Goal: Information Seeking & Learning: Check status

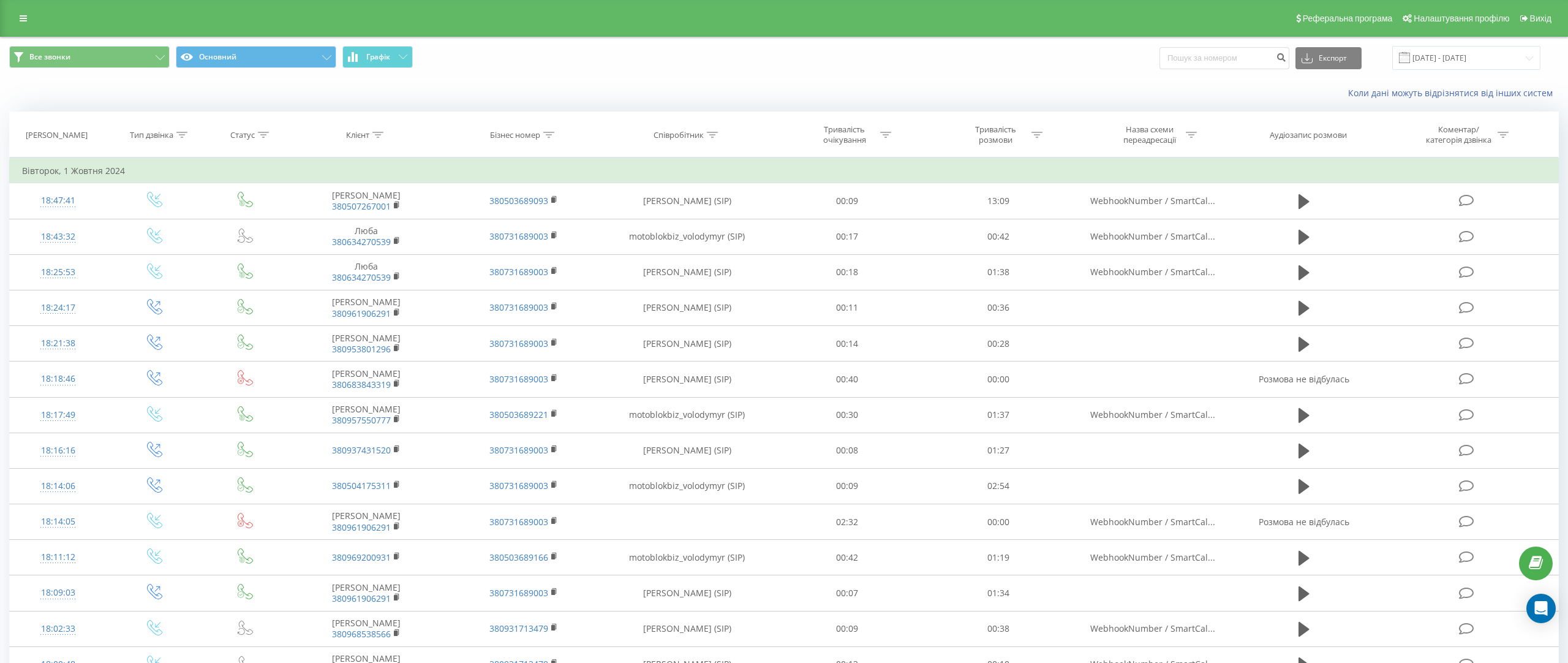
click at [30, 6] on div "Реферальна програма Налаштування профілю Вихід" at bounding box center [784, 18] width 1568 height 37
click at [25, 14] on icon at bounding box center [23, 18] width 7 height 9
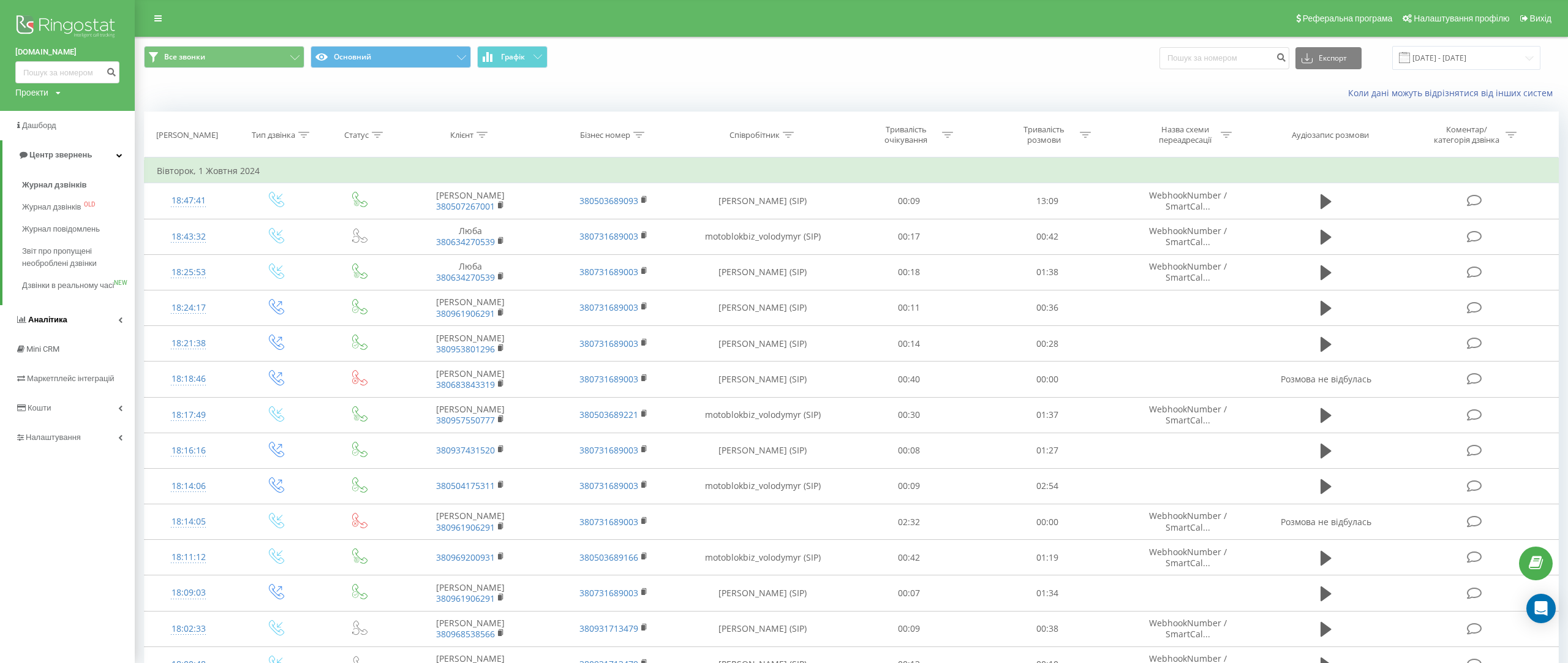
click at [97, 333] on link "Аналiтика" at bounding box center [67, 319] width 135 height 30
click at [100, 376] on span "Звіт про ефективність роботи співробітників" at bounding box center [76, 377] width 107 height 25
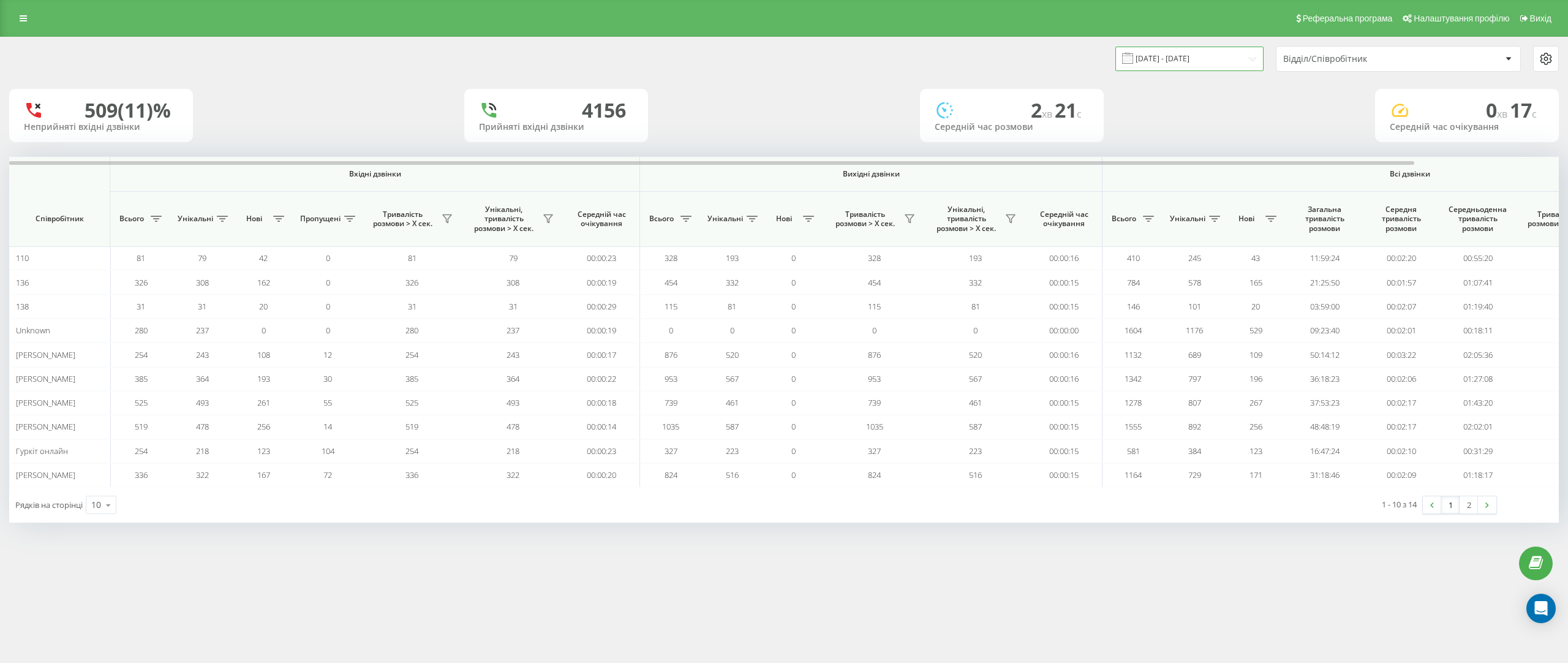
click at [1174, 67] on input "[DATE] - [DATE]" at bounding box center [1189, 58] width 148 height 24
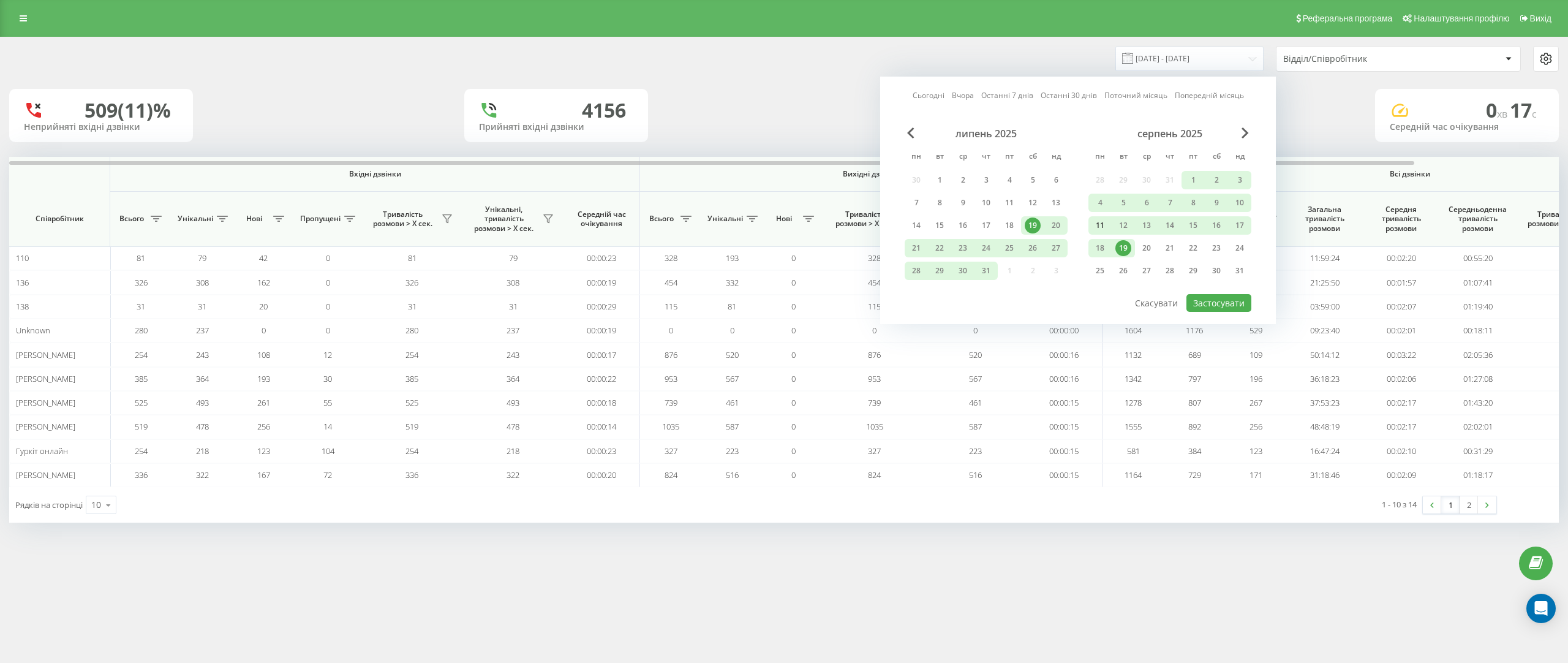
click at [1100, 227] on div "11" at bounding box center [1100, 226] width 16 height 16
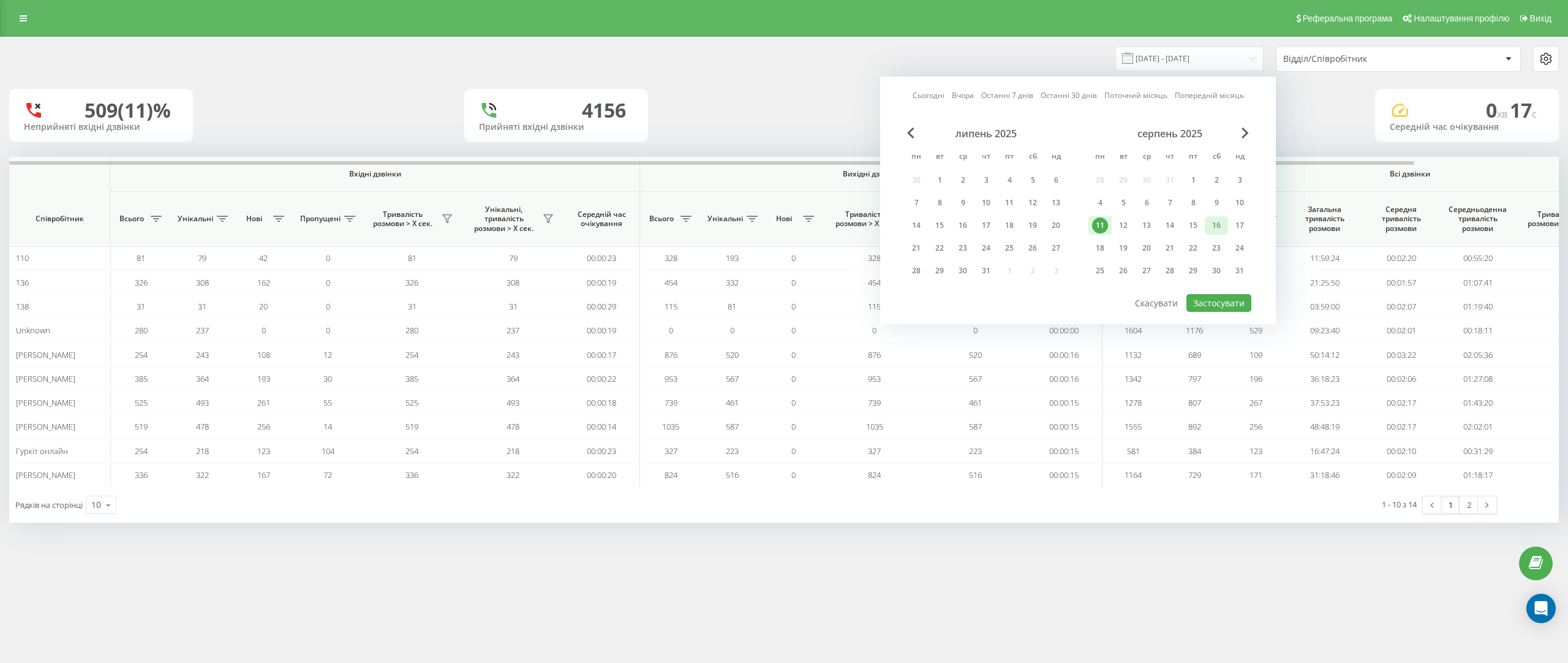
click at [1217, 227] on div "16" at bounding box center [1216, 226] width 16 height 16
click at [1238, 227] on div "17" at bounding box center [1239, 226] width 16 height 16
click at [1231, 291] on div "липень 2025 пн вт ср чт пт сб нд 30 1 2 3 4 5 6 7 8 9 10 11 12 13 14 15 16 17 1…" at bounding box center [1078, 210] width 347 height 165
click at [1230, 298] on button "Застосувати" at bounding box center [1219, 303] width 65 height 18
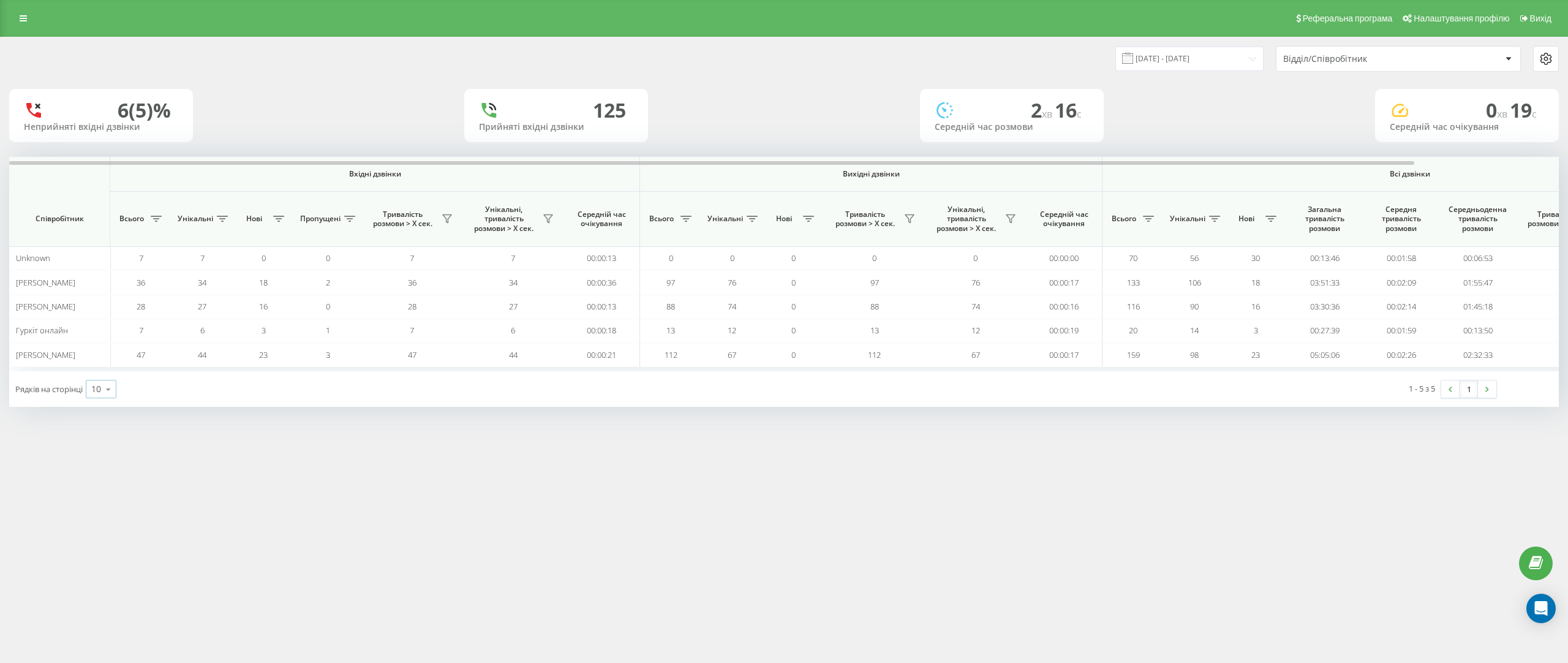
click at [113, 396] on icon at bounding box center [108, 389] width 18 height 24
click at [108, 365] on div "100" at bounding box center [100, 372] width 30 height 18
click at [1230, 64] on input "16.08.2025 - 17.08.2025" at bounding box center [1189, 58] width 148 height 24
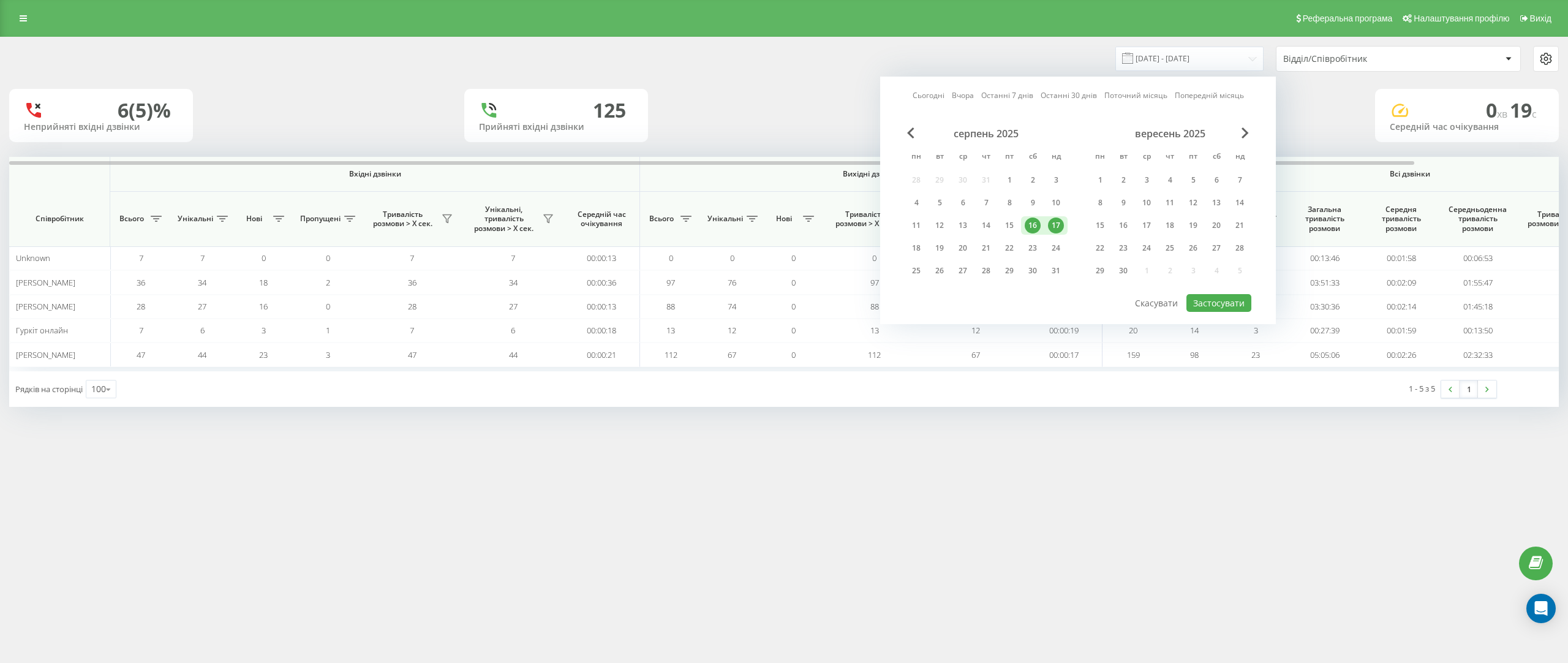
click at [1038, 226] on div "16" at bounding box center [1033, 226] width 16 height 16
click at [1231, 294] on button "Застосувати" at bounding box center [1219, 303] width 65 height 18
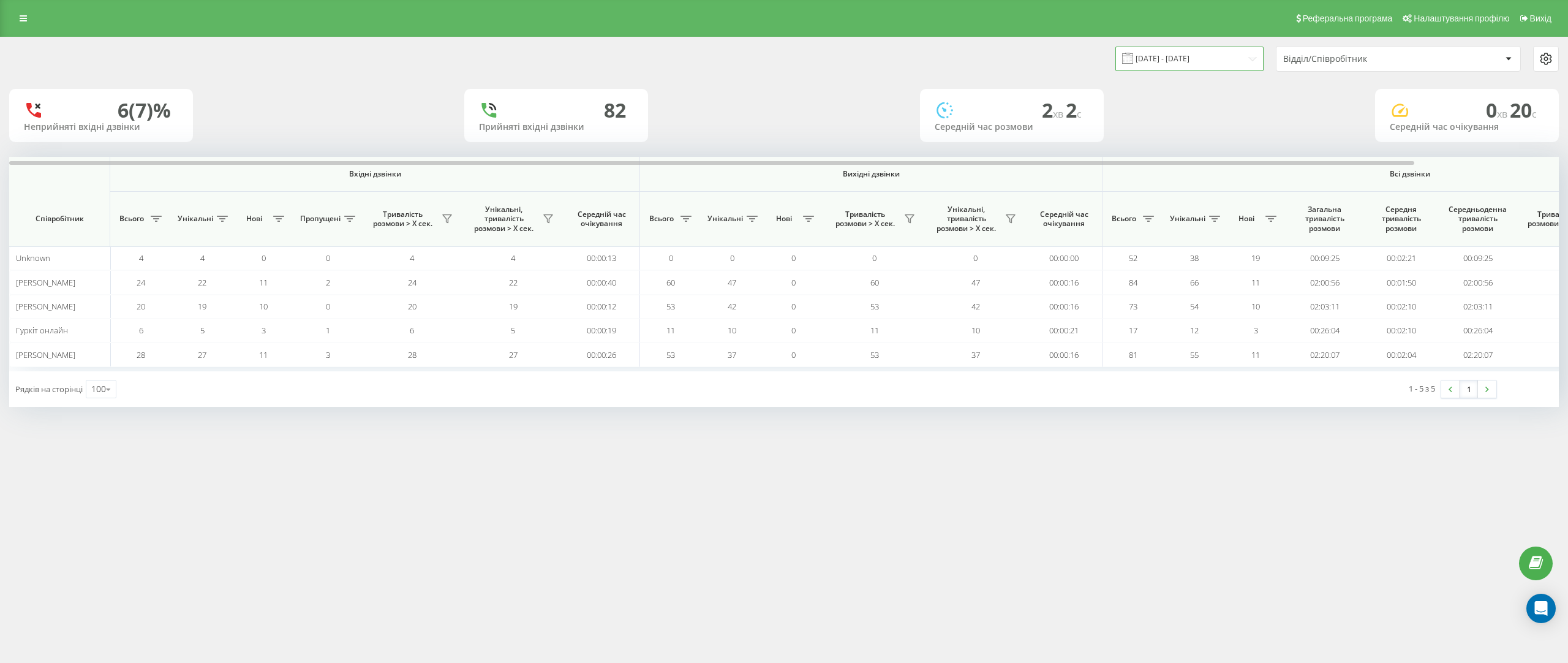
click at [1201, 67] on input "16.08.2025 - 16.08.2025" at bounding box center [1189, 58] width 148 height 24
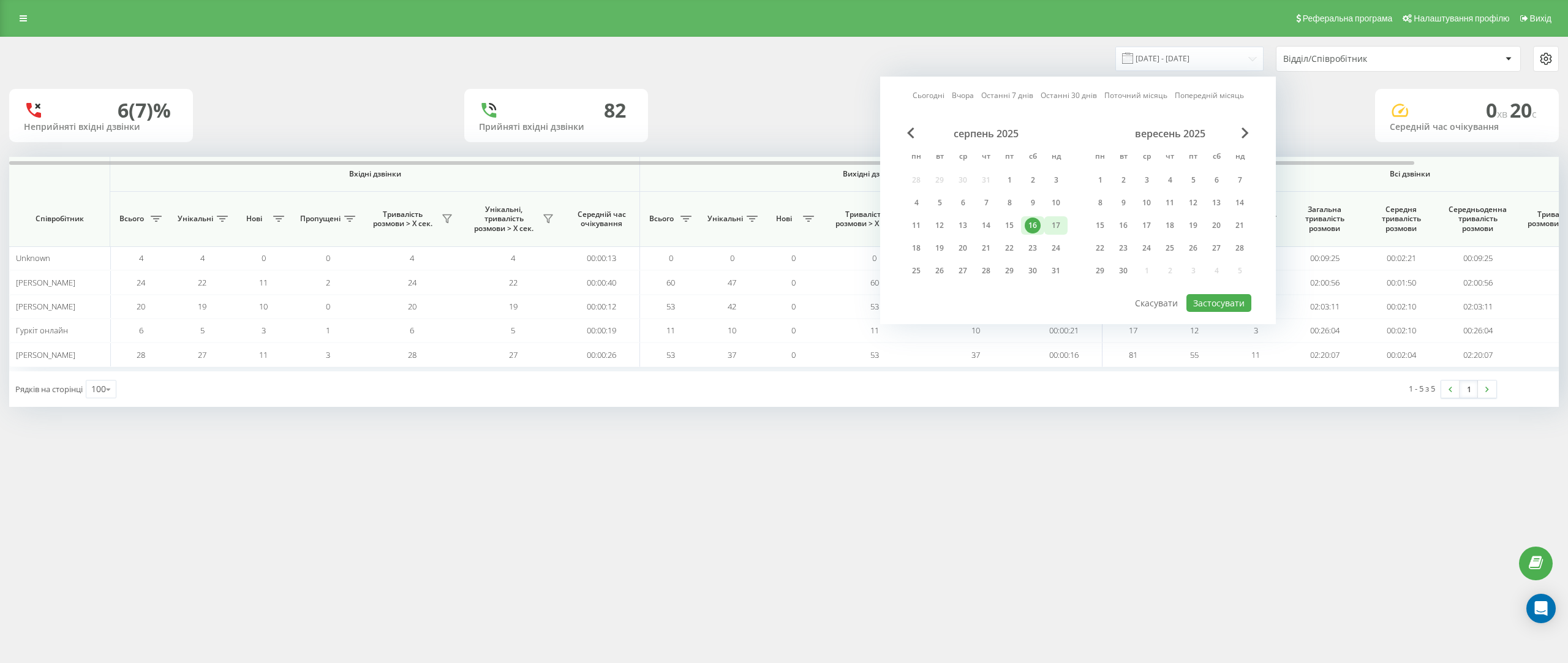
click at [1058, 219] on div "17" at bounding box center [1056, 226] width 16 height 16
click at [1206, 304] on button "Застосувати" at bounding box center [1219, 303] width 65 height 18
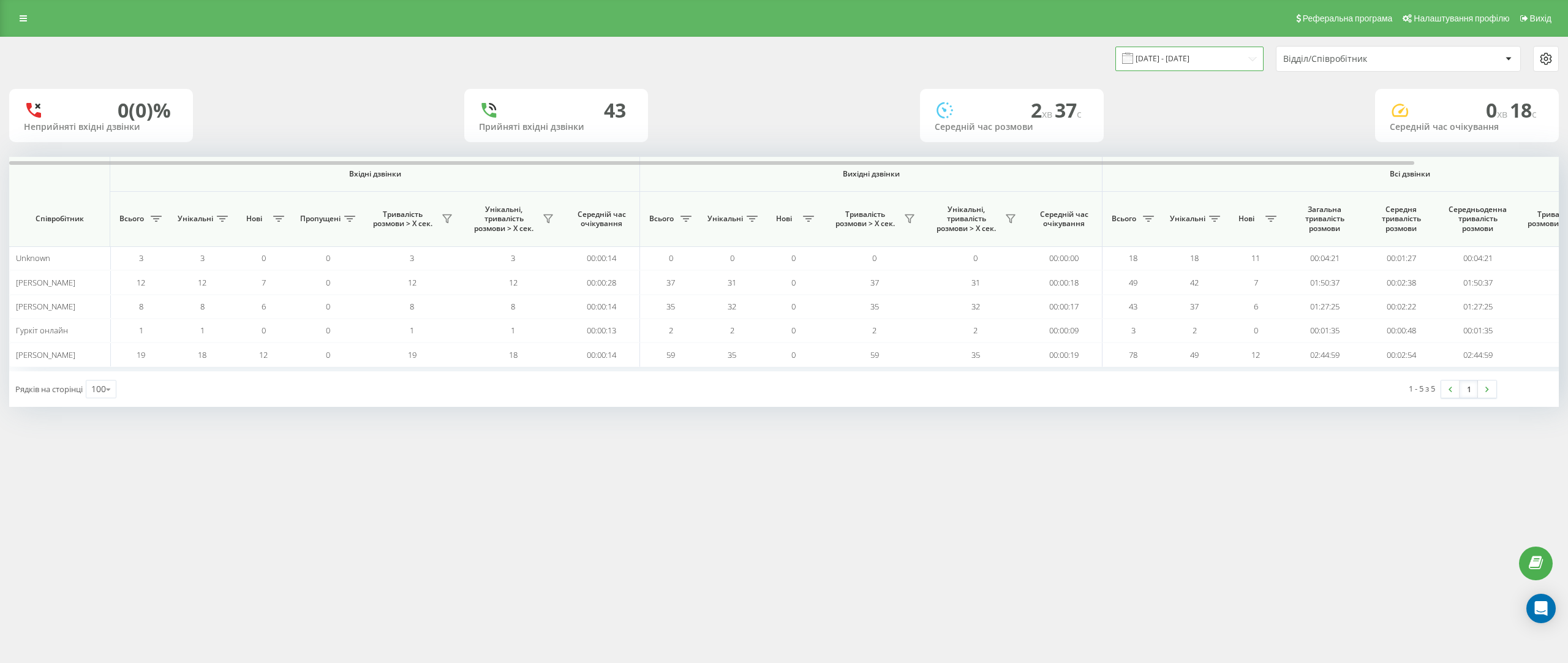
click at [1254, 67] on input "17.08.2025 - 17.08.2025" at bounding box center [1189, 58] width 148 height 24
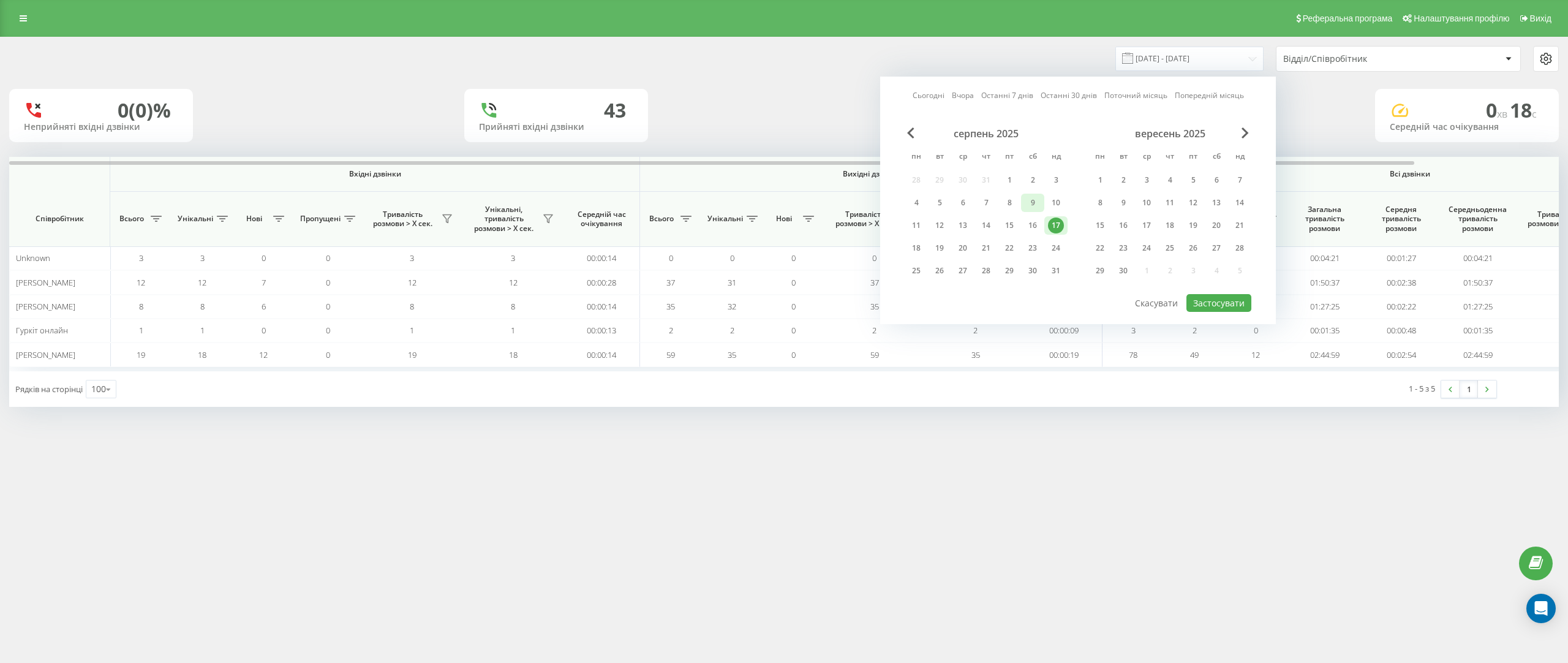
click at [1042, 203] on div "9" at bounding box center [1032, 203] width 23 height 18
click at [1054, 203] on div "10" at bounding box center [1056, 203] width 16 height 16
click at [1248, 308] on button "Застосувати" at bounding box center [1219, 303] width 65 height 18
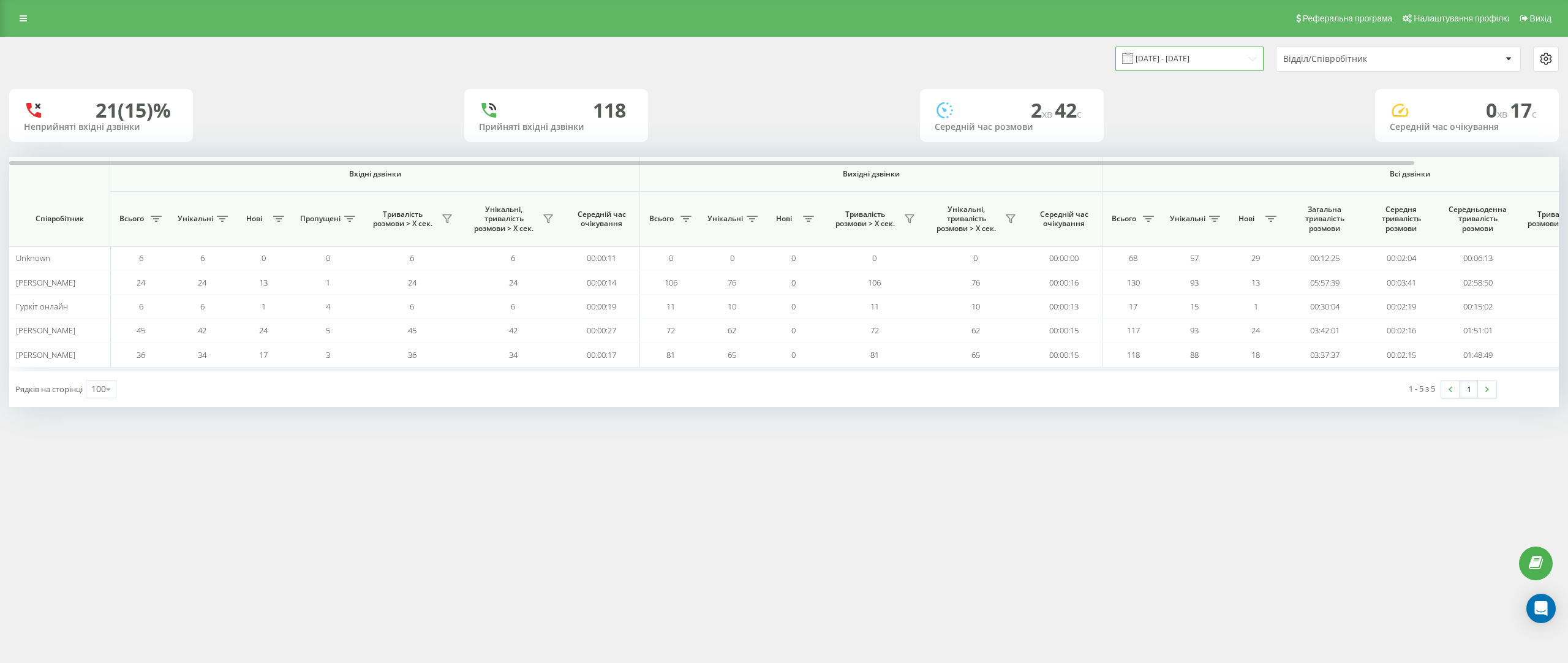
click at [1217, 51] on input "09.08.2025 - 10.08.2025" at bounding box center [1189, 58] width 148 height 24
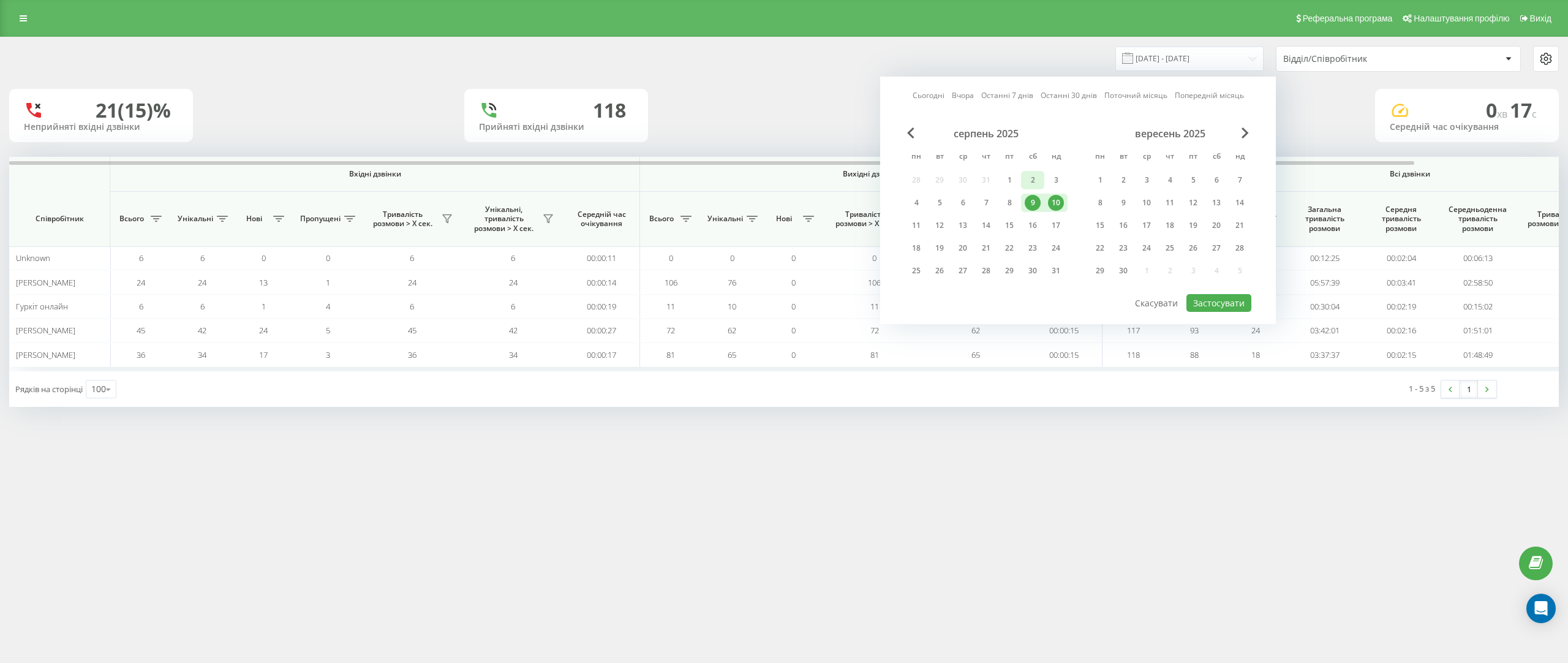
click at [1038, 186] on div "2" at bounding box center [1033, 180] width 16 height 16
click at [1052, 186] on div "3" at bounding box center [1056, 180] width 16 height 16
click at [1246, 309] on button "Застосувати" at bounding box center [1219, 303] width 65 height 18
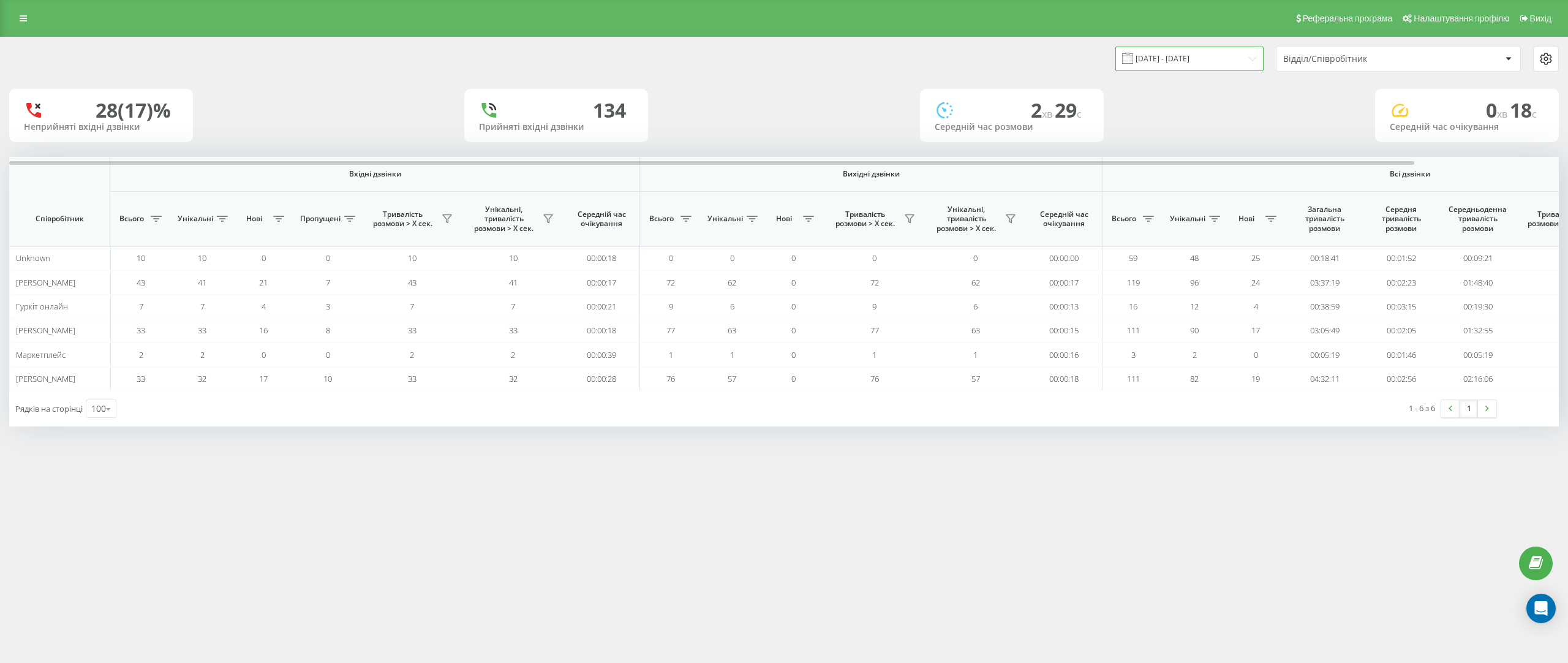
click at [1219, 57] on input "02.08.2025 - 03.08.2025" at bounding box center [1189, 58] width 148 height 24
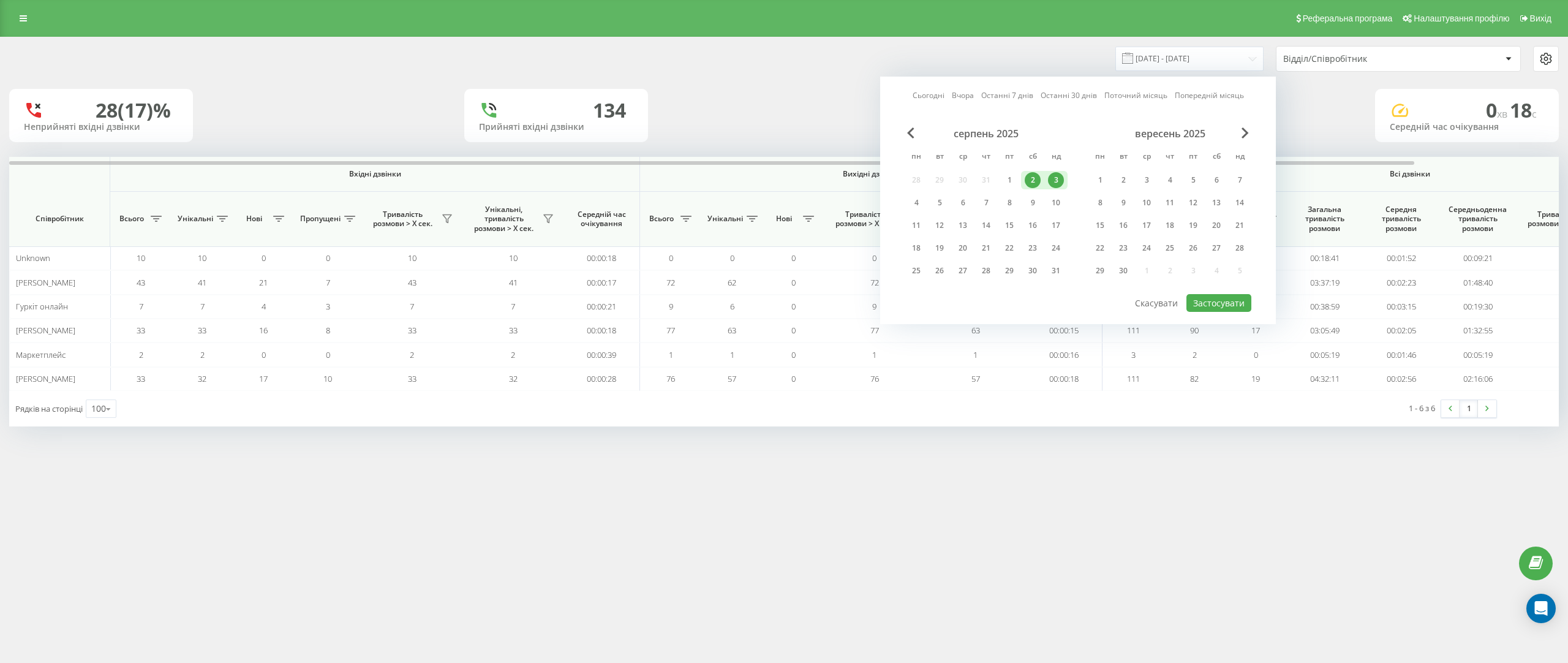
click at [1033, 180] on div "2" at bounding box center [1033, 180] width 16 height 16
click at [1218, 290] on div "серпень 2025 пн вт ср чт пт сб нд 28 29 30 31 1 2 3 4 5 6 7 8 9 10 11 12 13 14 …" at bounding box center [1078, 210] width 347 height 165
click at [1218, 294] on button "Застосувати" at bounding box center [1219, 303] width 65 height 18
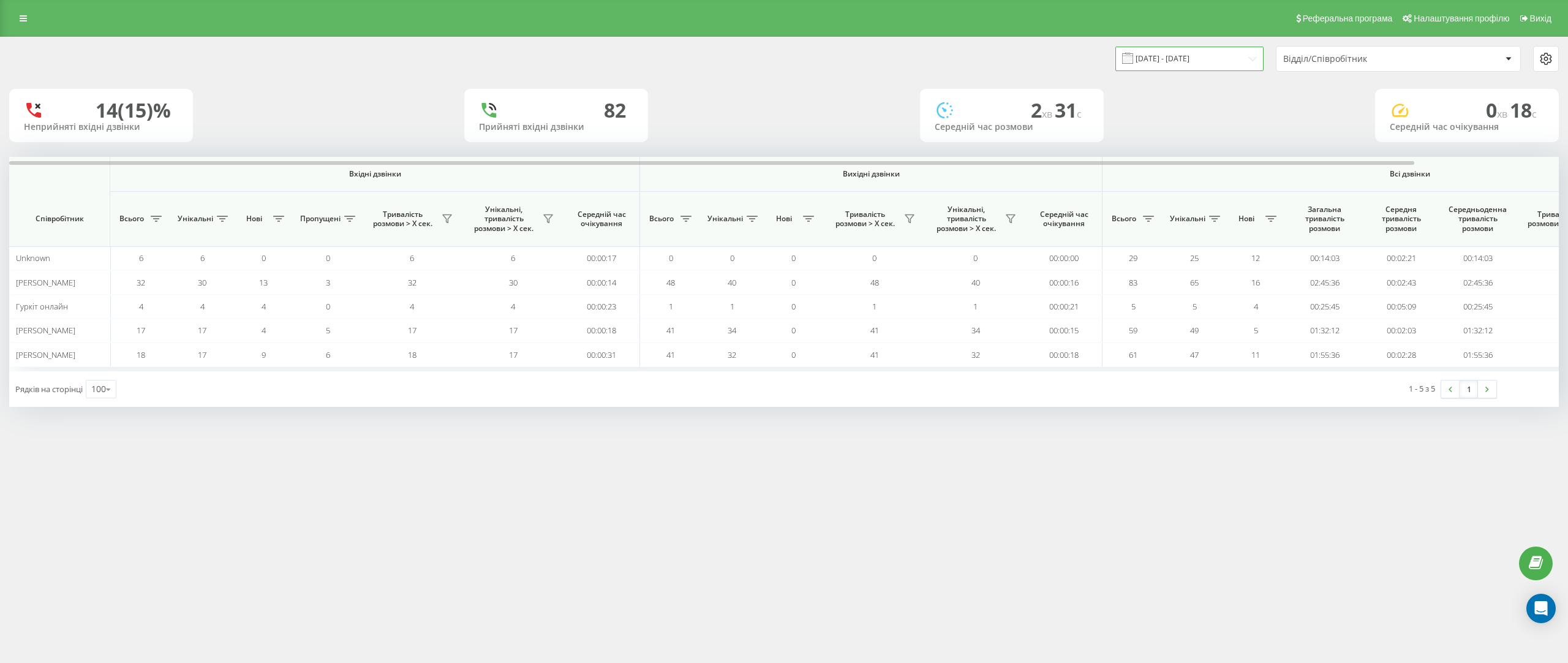
click at [1163, 65] on input "02.08.2025 - 02.08.2025" at bounding box center [1189, 58] width 148 height 24
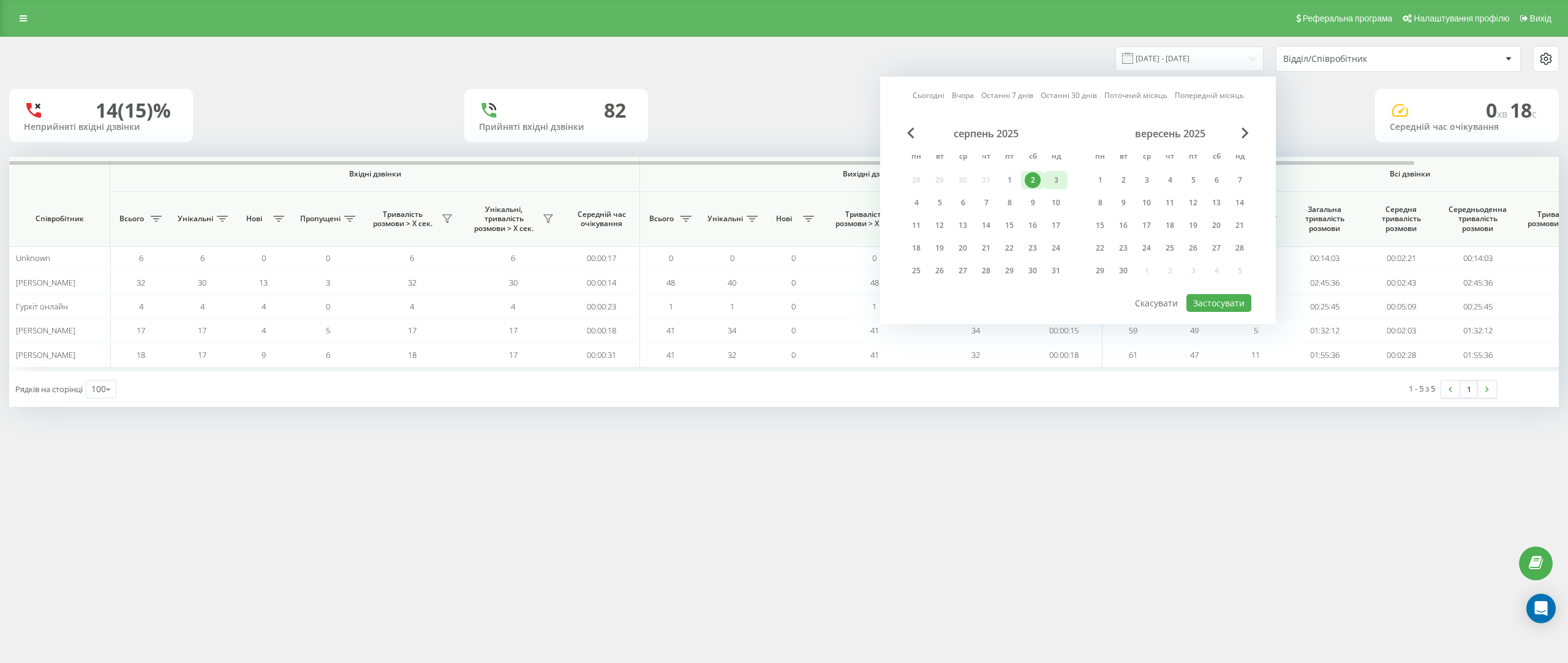
click at [1065, 184] on div "3" at bounding box center [1055, 180] width 23 height 18
click at [1230, 305] on button "Застосувати" at bounding box center [1219, 303] width 65 height 18
type input "03.08.2025 - 03.08.2025"
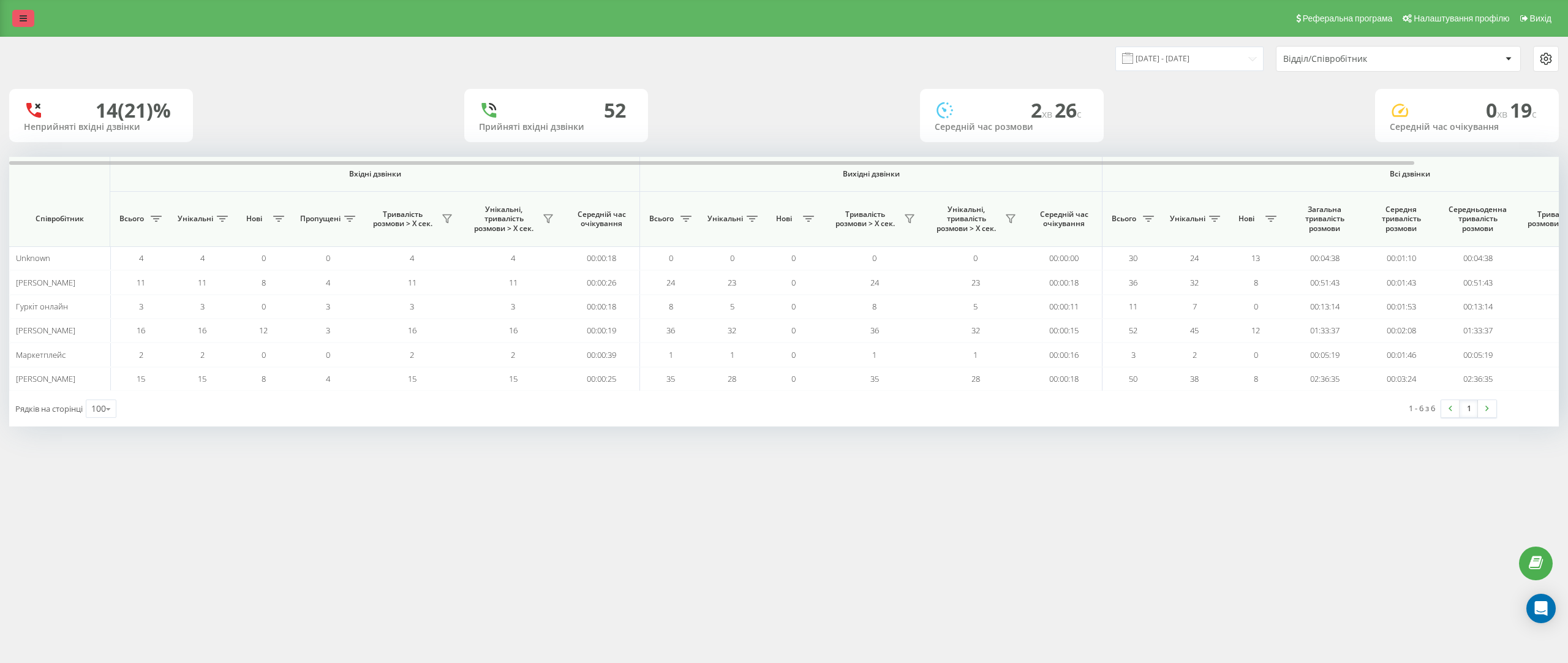
click at [28, 10] on link at bounding box center [23, 18] width 22 height 18
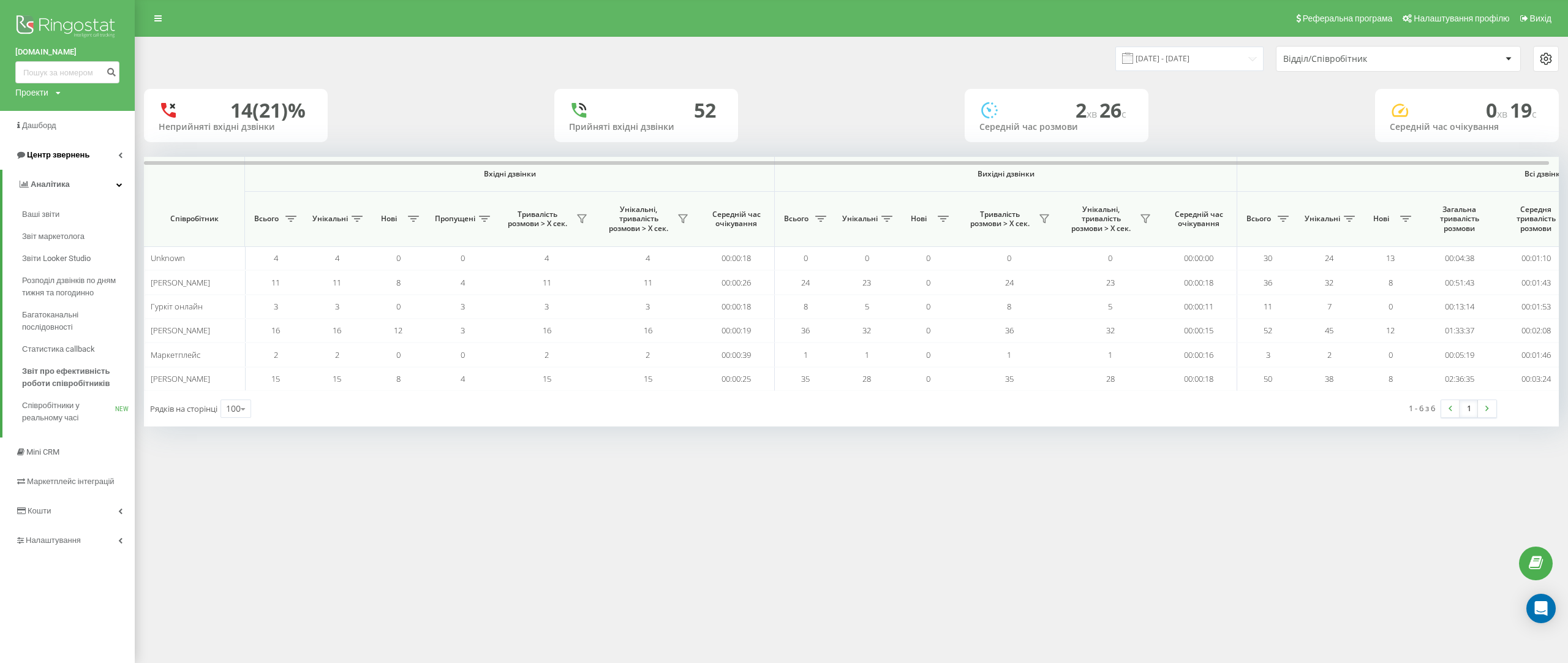
click at [101, 160] on link "Центр звернень" at bounding box center [67, 155] width 135 height 30
click at [84, 186] on span "Журнал дзвінків" at bounding box center [54, 184] width 65 height 12
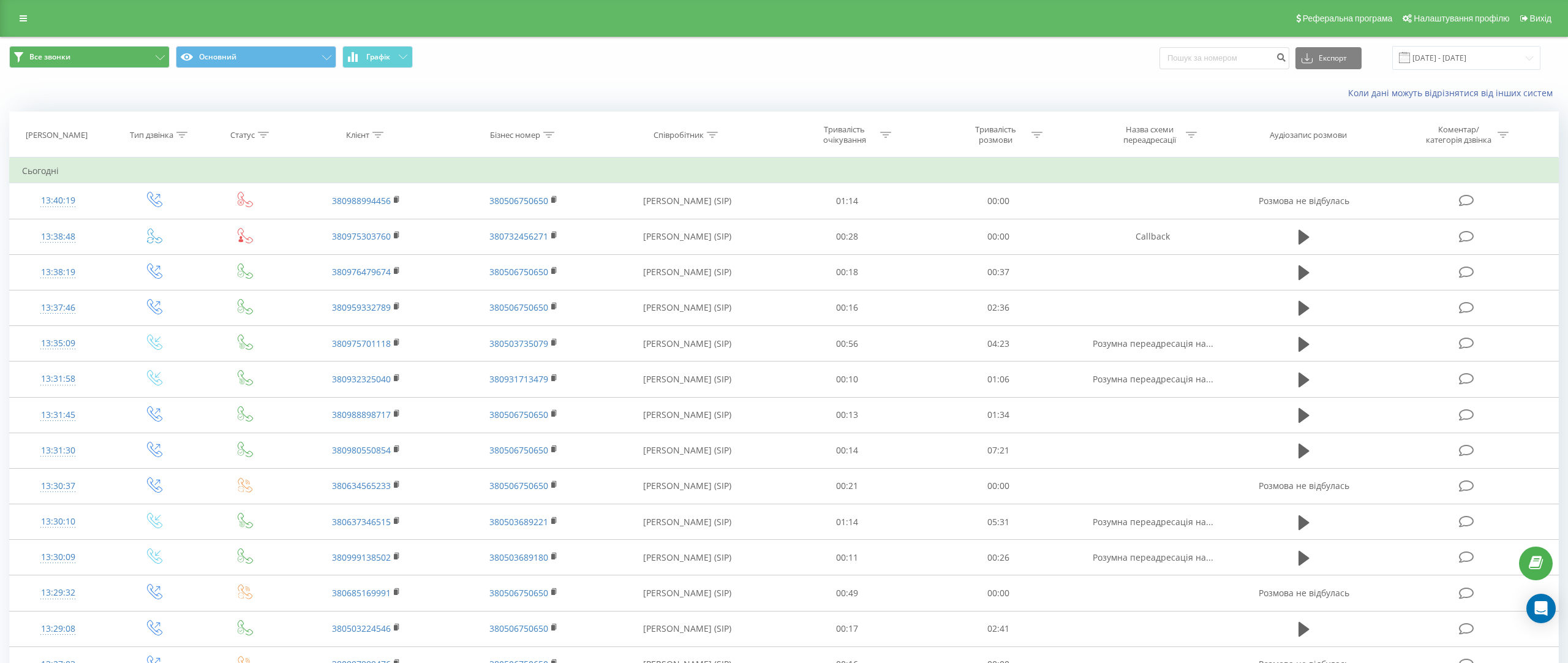
click at [23, 26] on link at bounding box center [23, 18] width 22 height 18
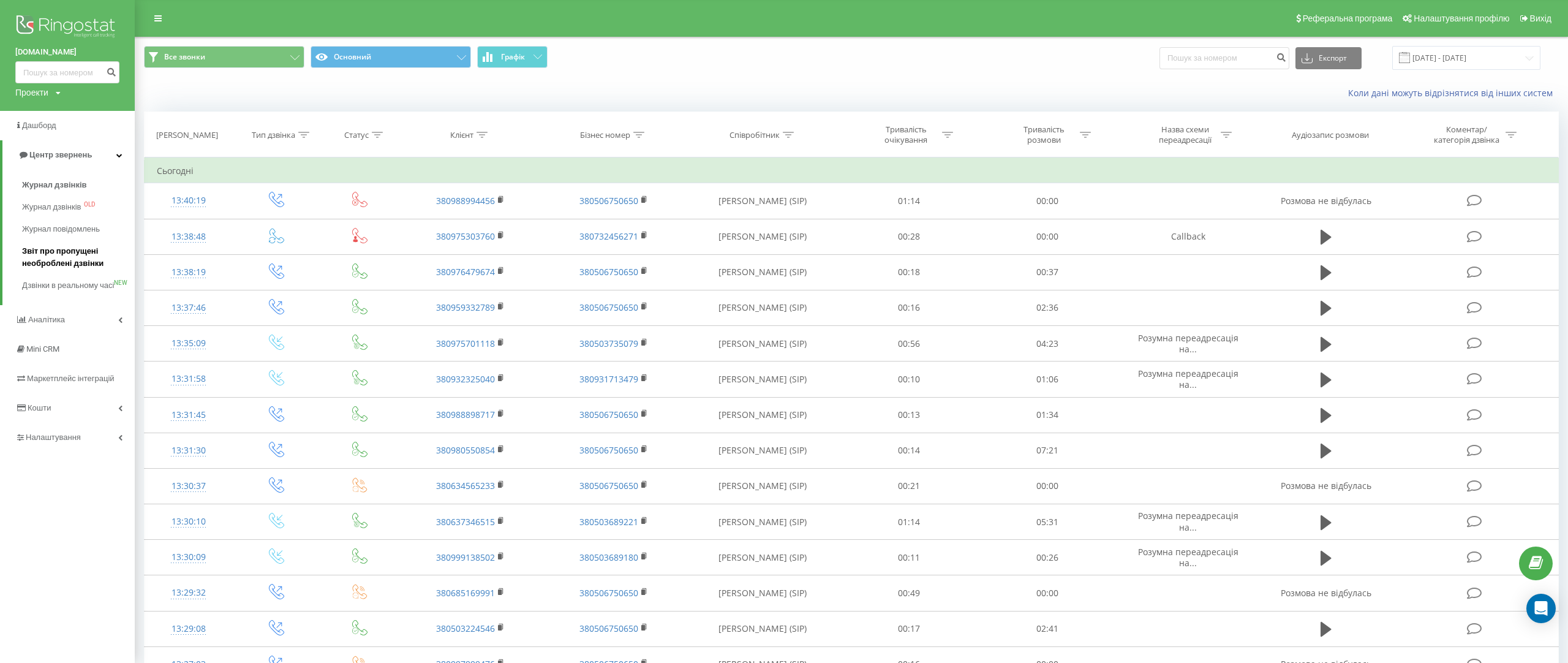
click at [89, 251] on span "Звіт про пропущені необроблені дзвінки" at bounding box center [76, 257] width 107 height 25
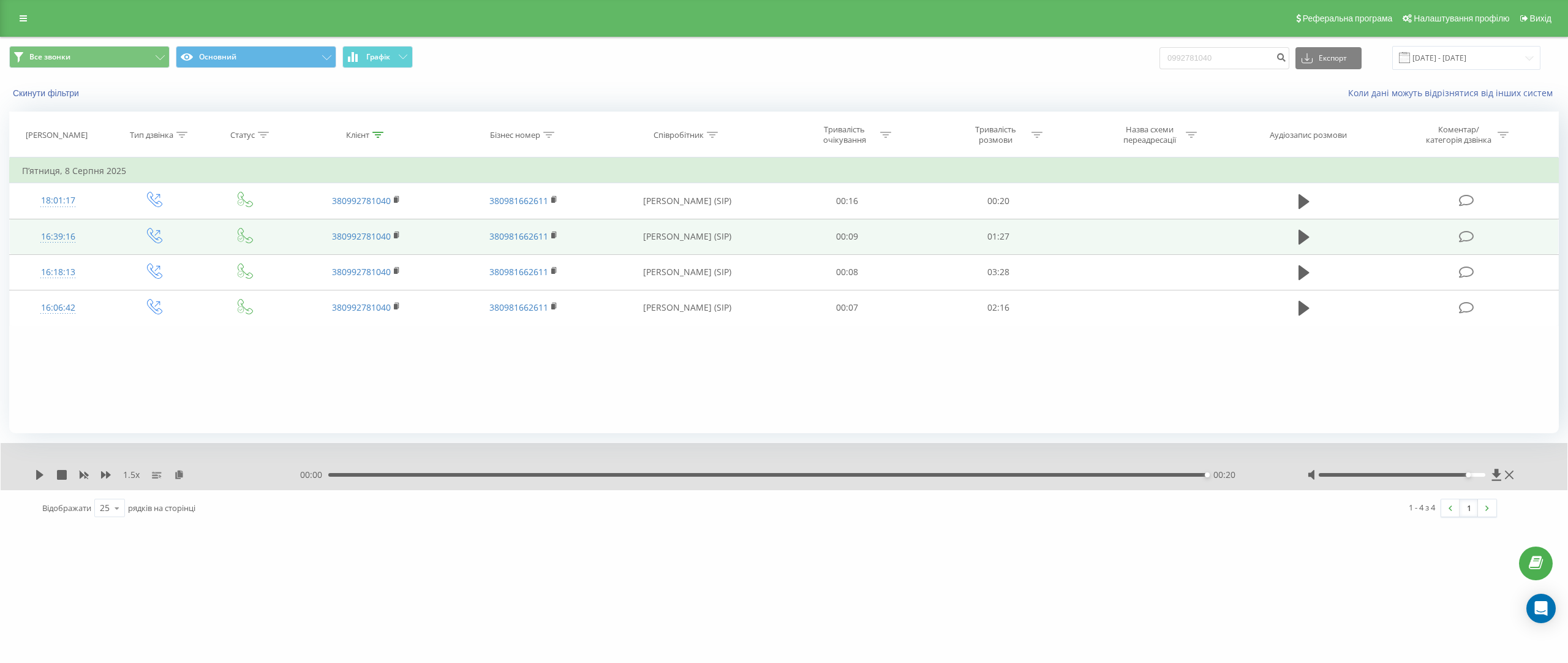
click at [23, 18] on icon at bounding box center [23, 18] width 7 height 9
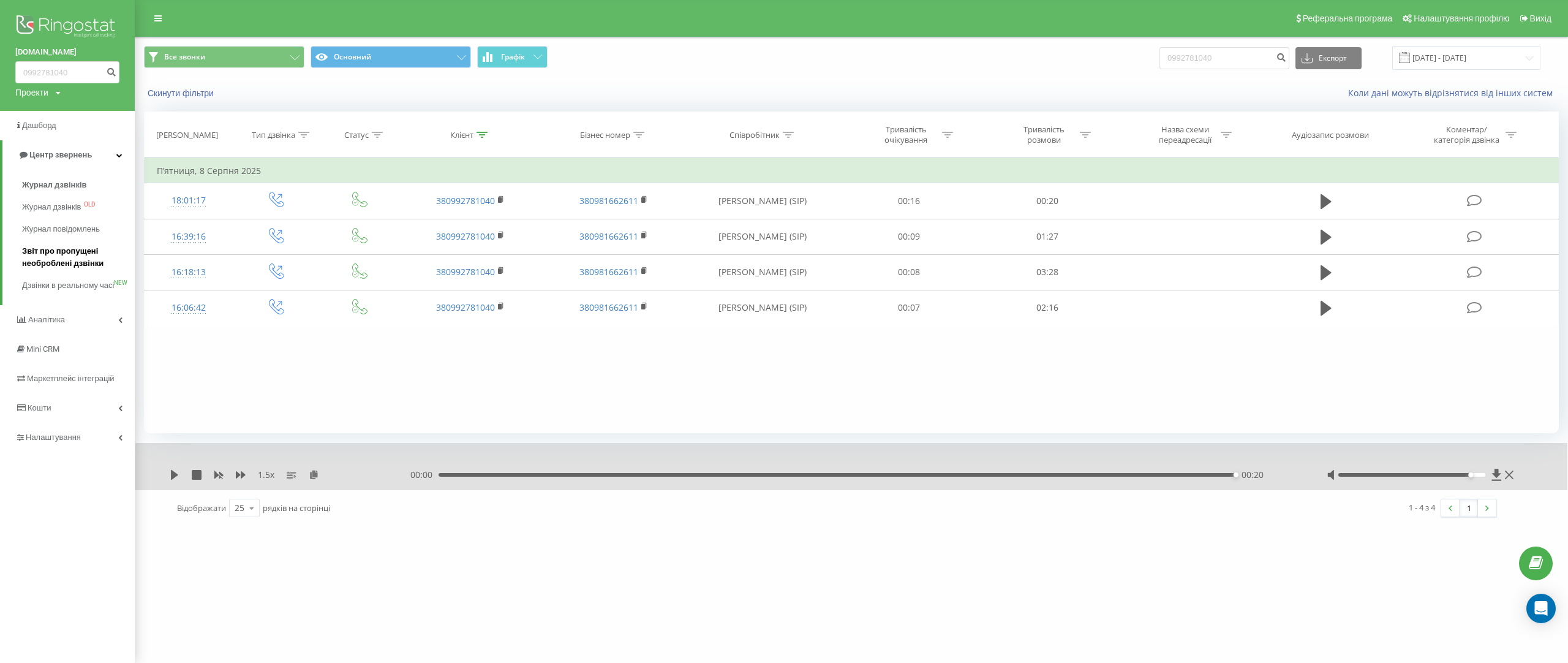
click at [91, 261] on span "Звіт про пропущені необроблені дзвінки" at bounding box center [76, 257] width 107 height 25
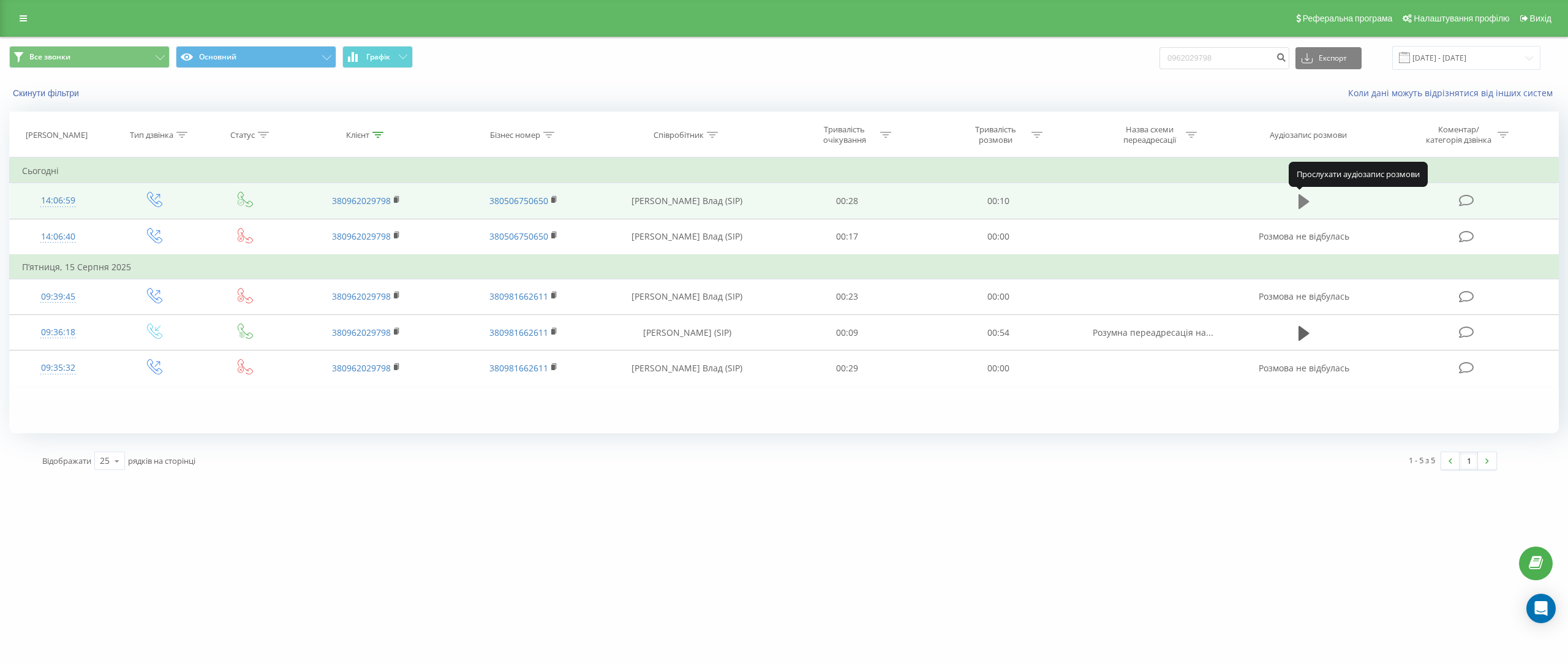
click at [1302, 202] on icon at bounding box center [1304, 201] width 11 height 14
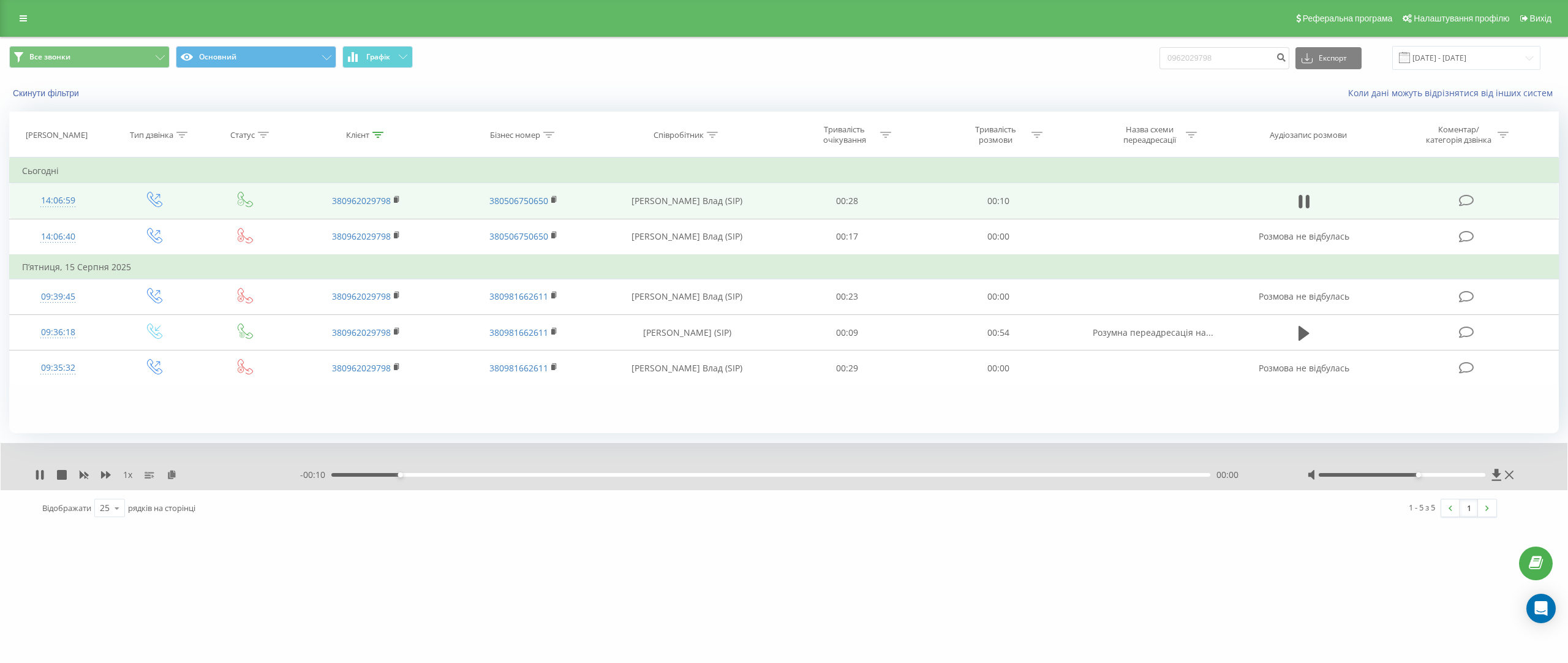
drag, startPoint x: 1424, startPoint y: 475, endPoint x: 1519, endPoint y: 475, distance: 95.0
click at [1519, 475] on div "1 x - 00:10 00:00 00:00" at bounding box center [784, 466] width 1566 height 47
click at [833, 474] on div "00:02" at bounding box center [770, 475] width 879 height 4
click at [973, 476] on div "00:08" at bounding box center [770, 475] width 879 height 4
click at [1137, 478] on div "- 00:02 00:08 00:08" at bounding box center [788, 474] width 977 height 12
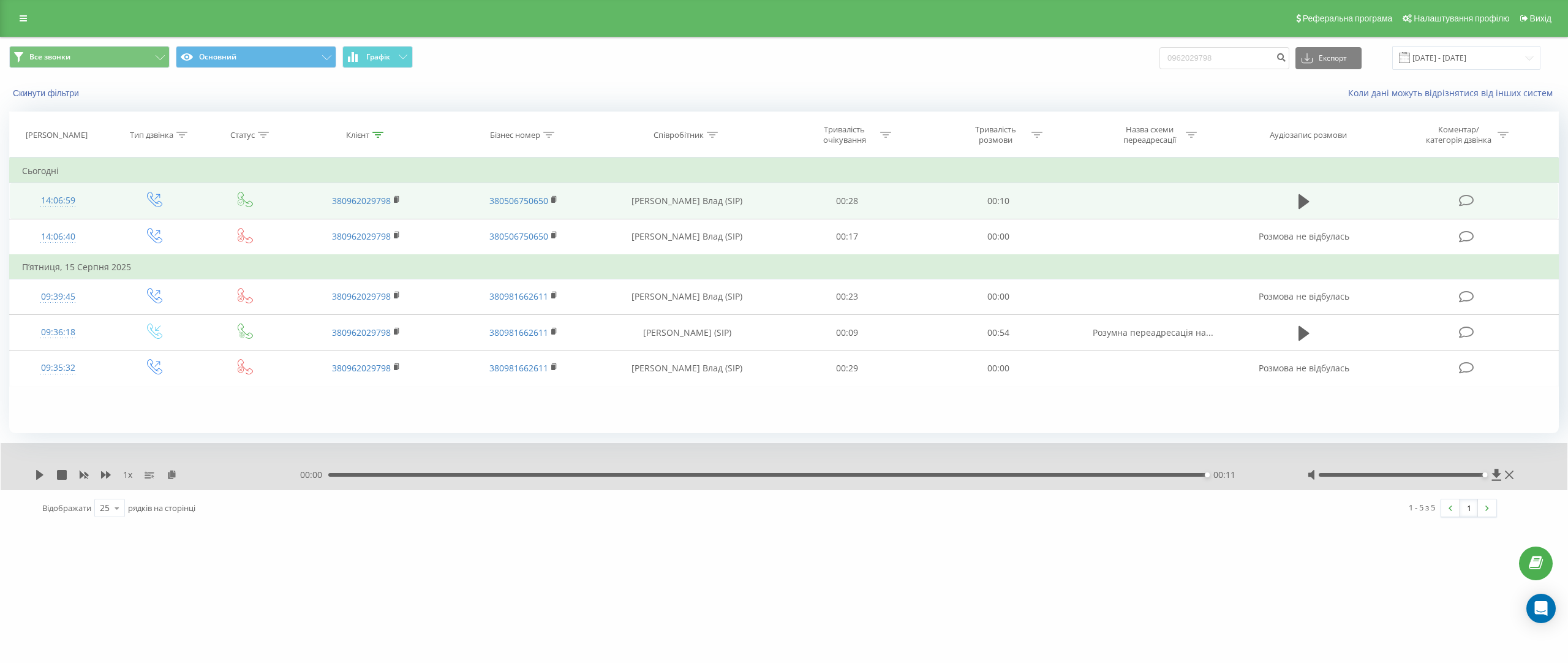
click at [423, 468] on div "00:00 00:11 00:11" at bounding box center [788, 474] width 977 height 12
click at [397, 471] on div "00:00 00:11 00:11" at bounding box center [788, 474] width 977 height 12
click at [390, 476] on div "00:00" at bounding box center [770, 475] width 879 height 4
click at [46, 476] on div "1 x" at bounding box center [167, 474] width 266 height 12
click at [39, 476] on icon at bounding box center [39, 475] width 7 height 10
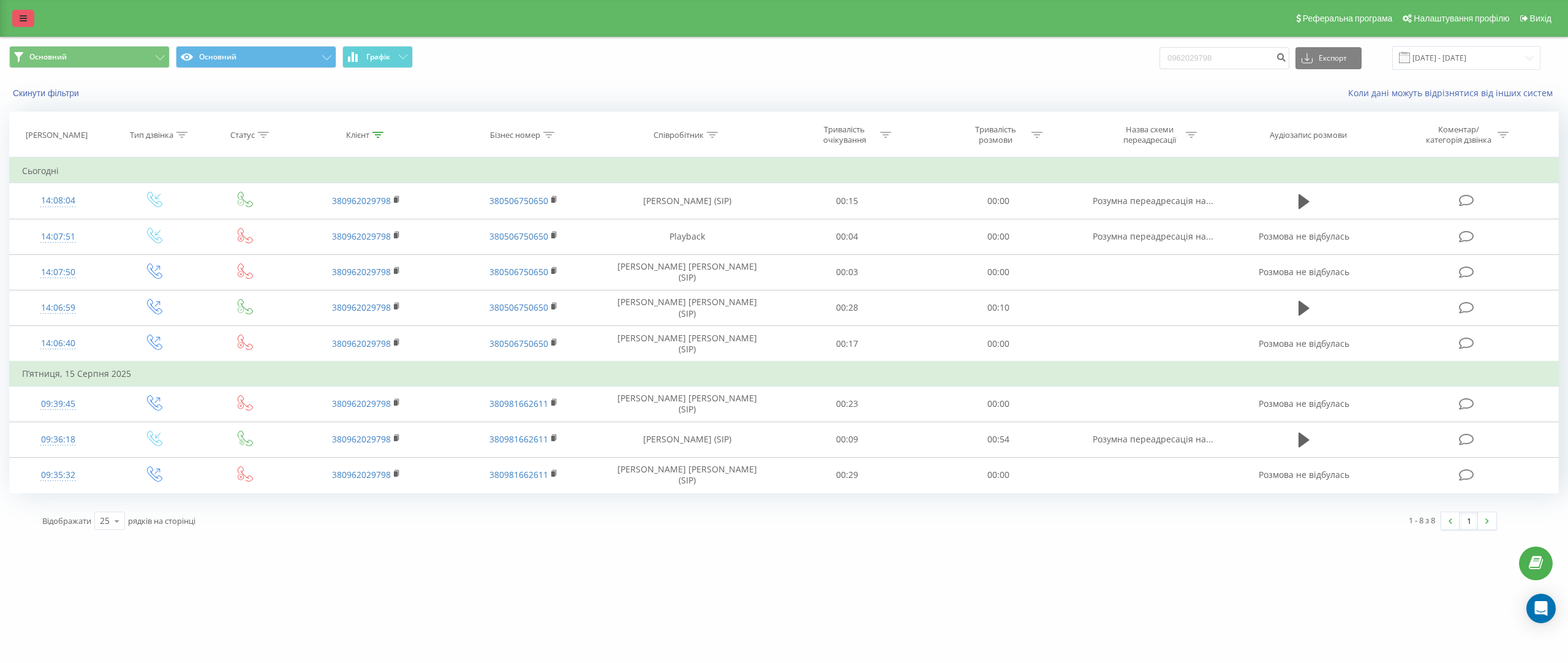
click at [33, 25] on link at bounding box center [23, 18] width 22 height 18
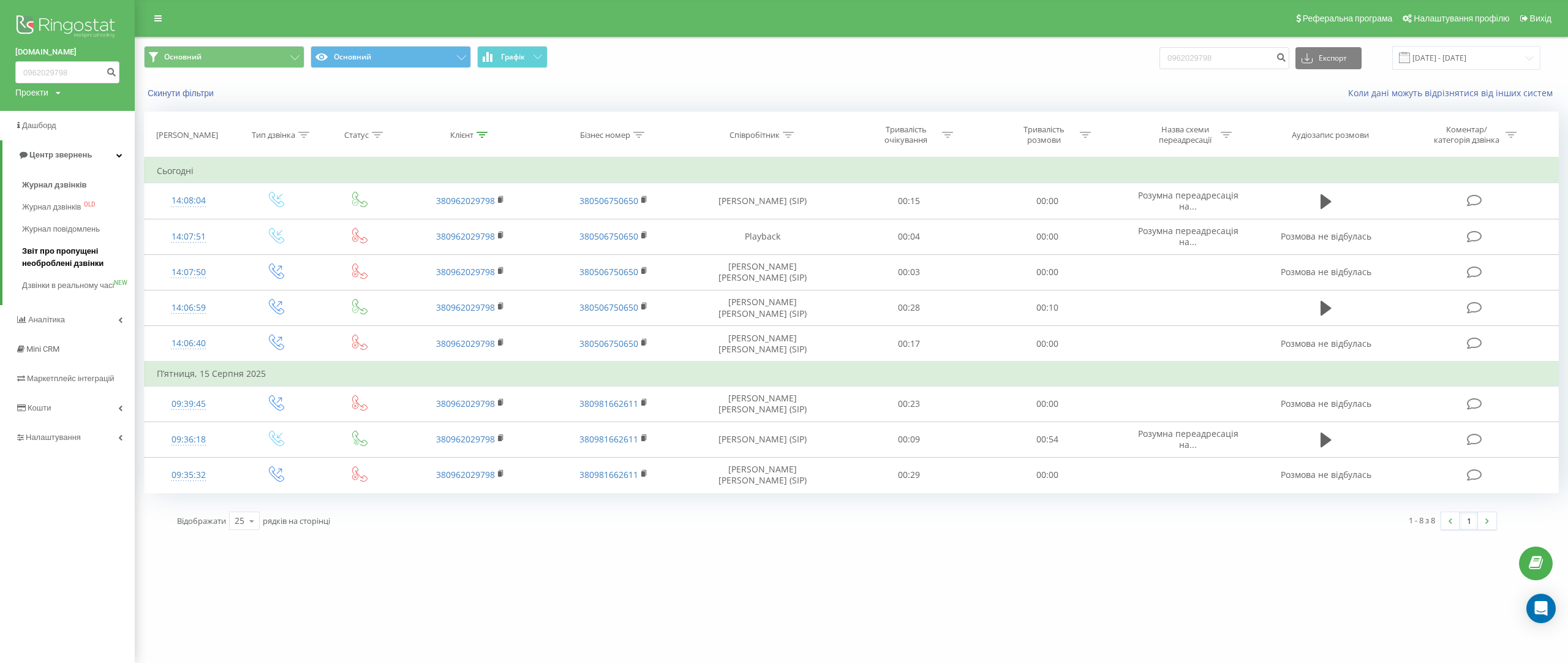
click at [76, 247] on span "Звіт про пропущені необроблені дзвінки" at bounding box center [76, 257] width 107 height 25
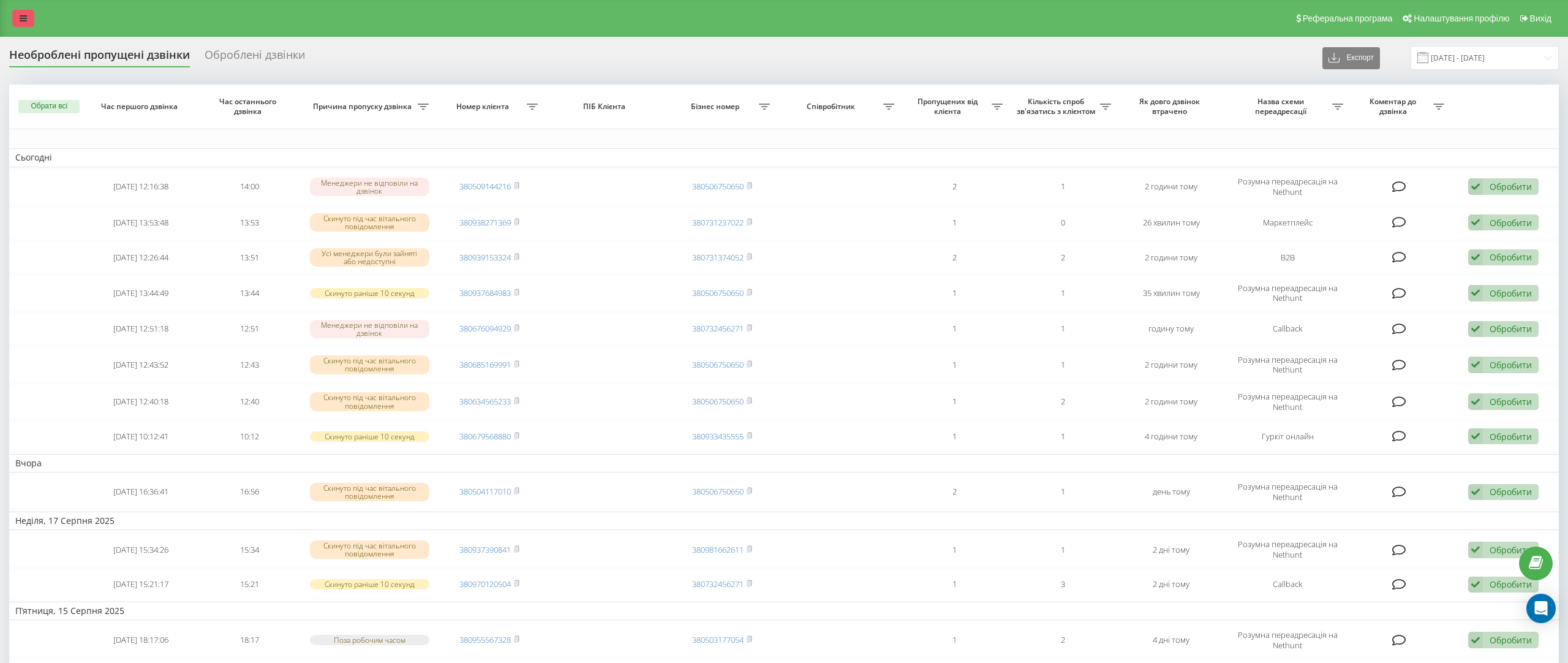
click at [20, 18] on icon at bounding box center [23, 18] width 7 height 9
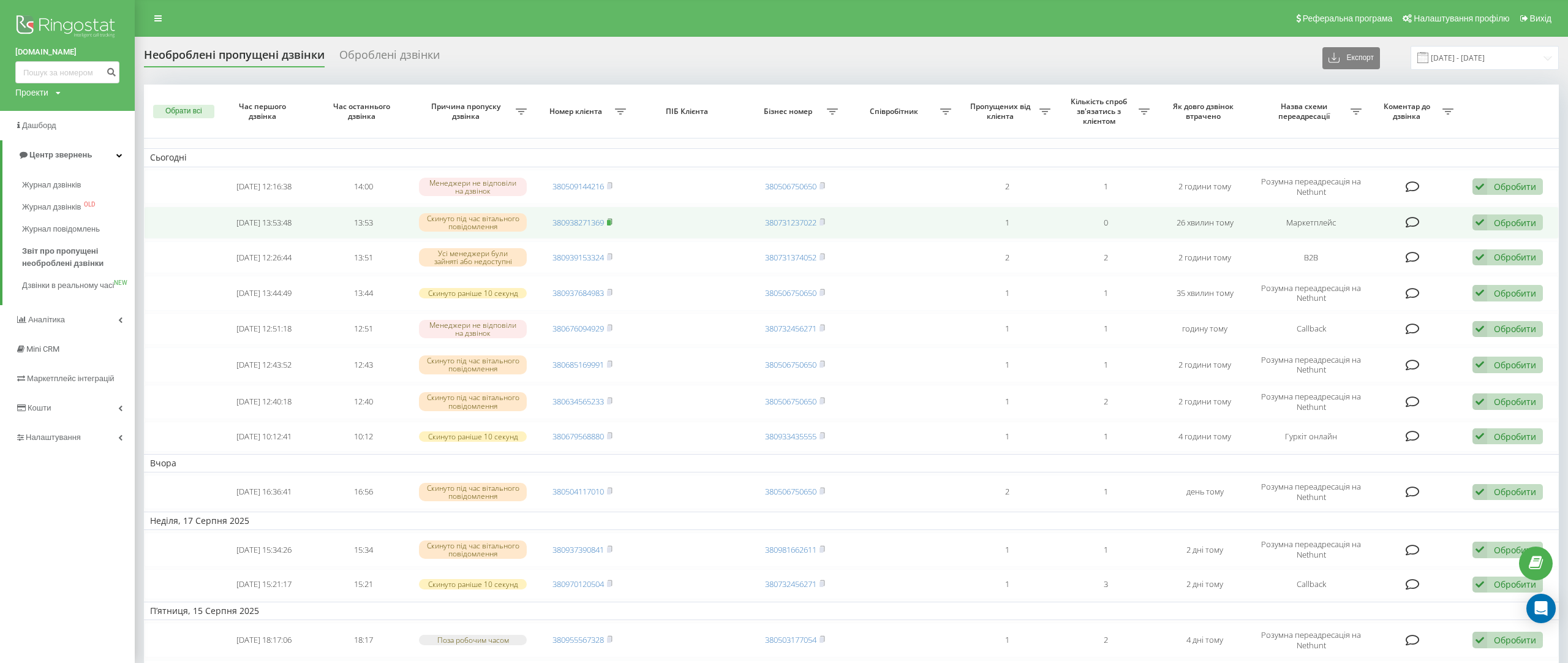
click at [613, 222] on icon at bounding box center [610, 221] width 4 height 6
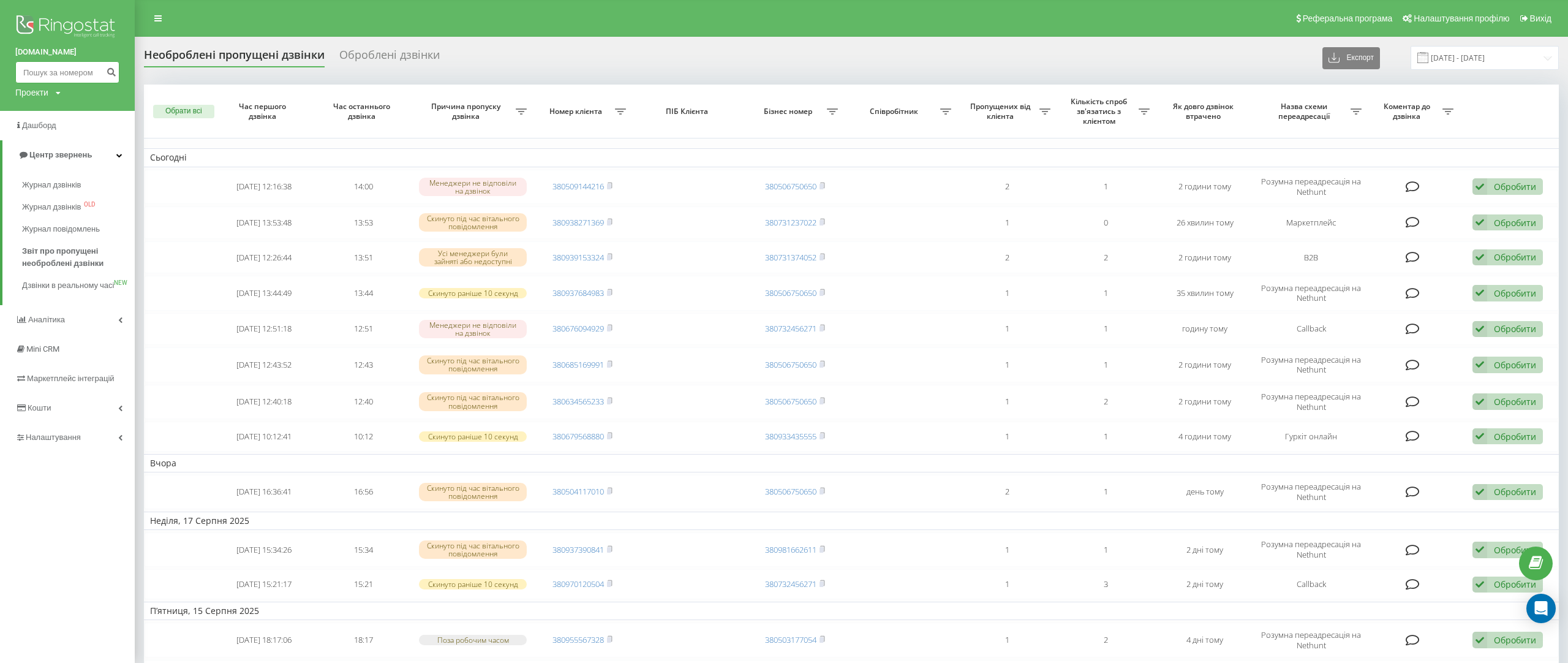
click at [78, 67] on input at bounding box center [67, 73] width 104 height 22
paste input "0962029798"
type input "0962029798"
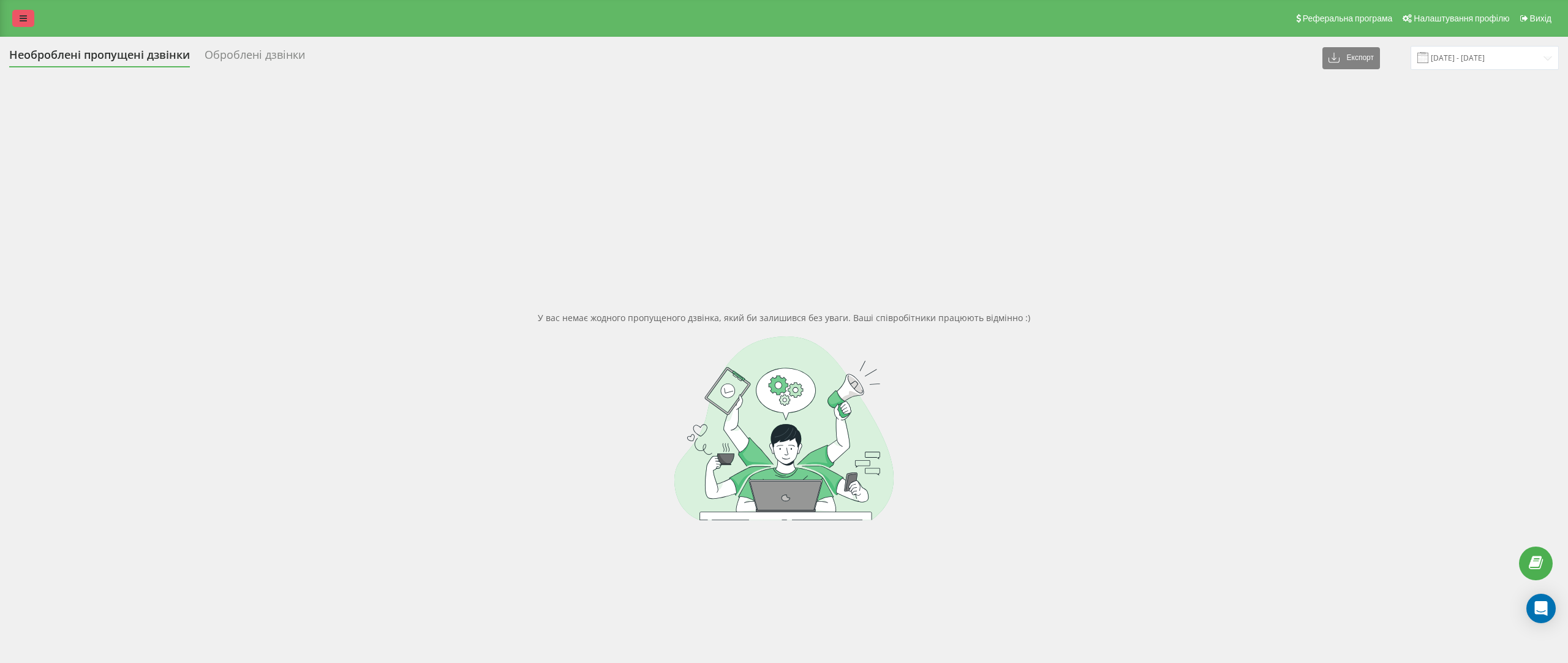
click at [23, 18] on icon at bounding box center [23, 18] width 7 height 9
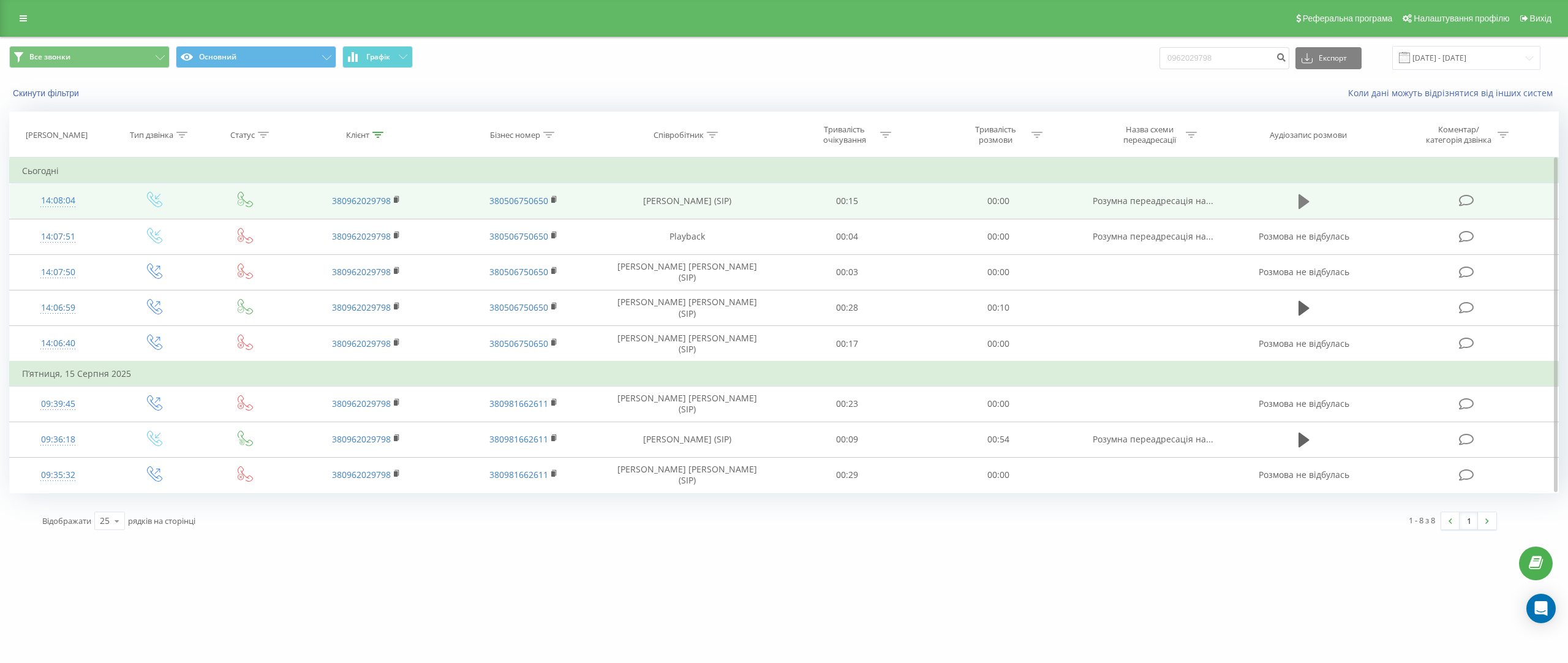
click at [1302, 207] on icon at bounding box center [1304, 202] width 11 height 18
